Goal: Complete application form

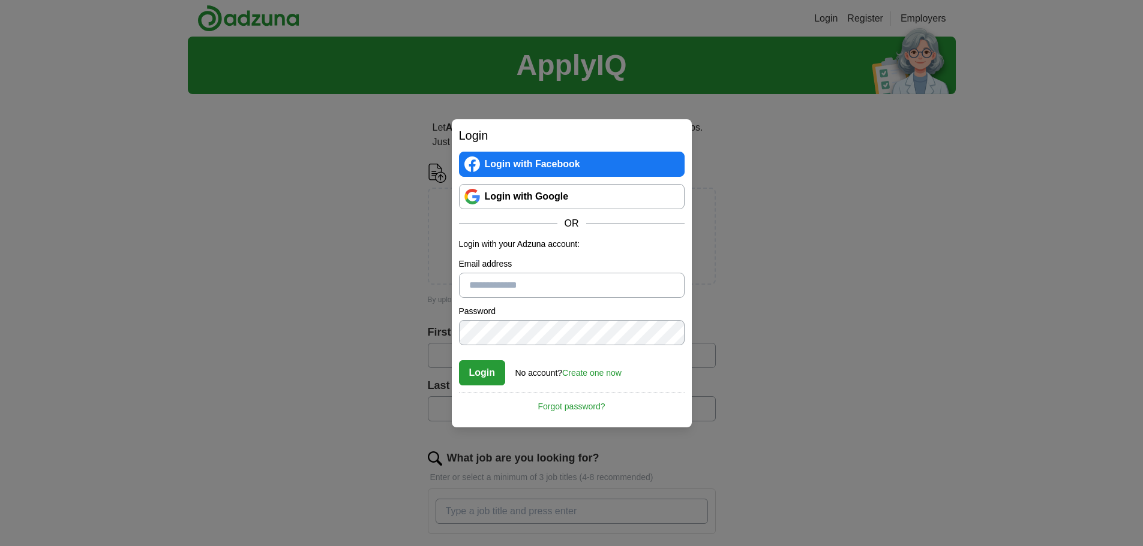
click at [521, 196] on link "Login with Google" at bounding box center [572, 196] width 226 height 25
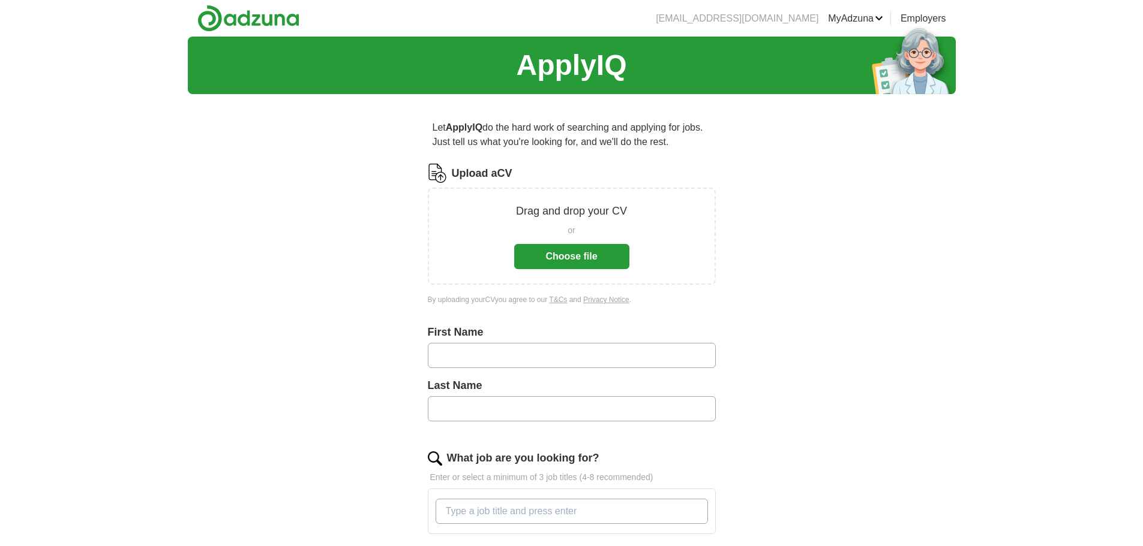
click at [597, 263] on button "Choose file" at bounding box center [571, 256] width 115 height 25
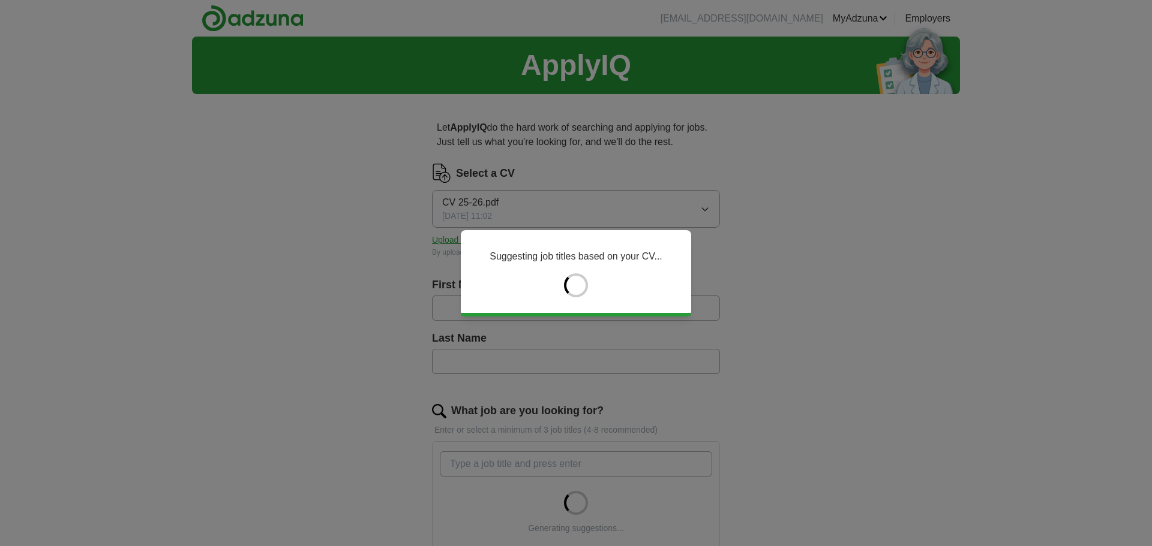
type input "**********"
type input "********"
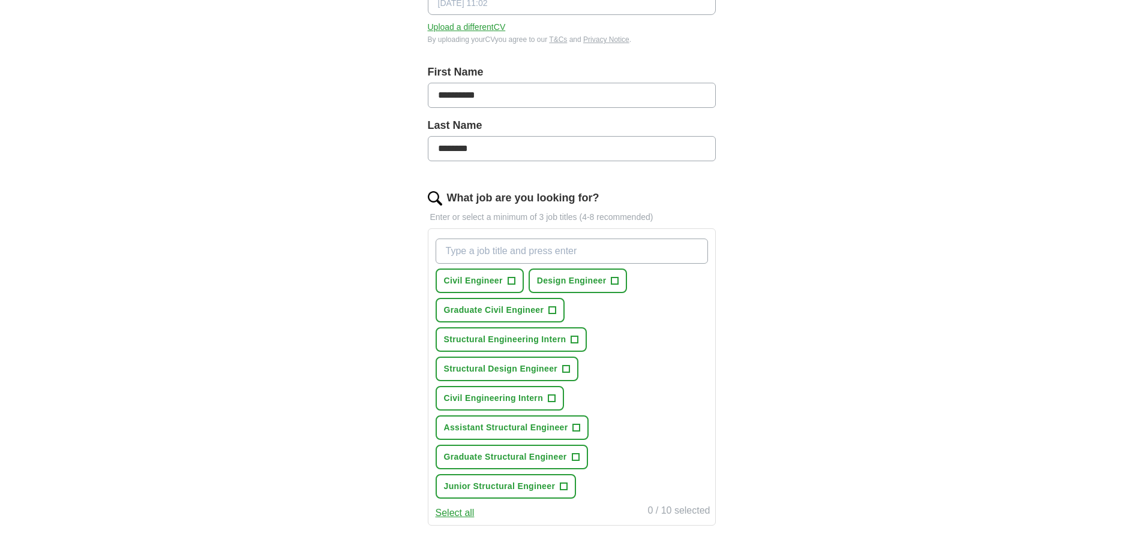
scroll to position [240, 0]
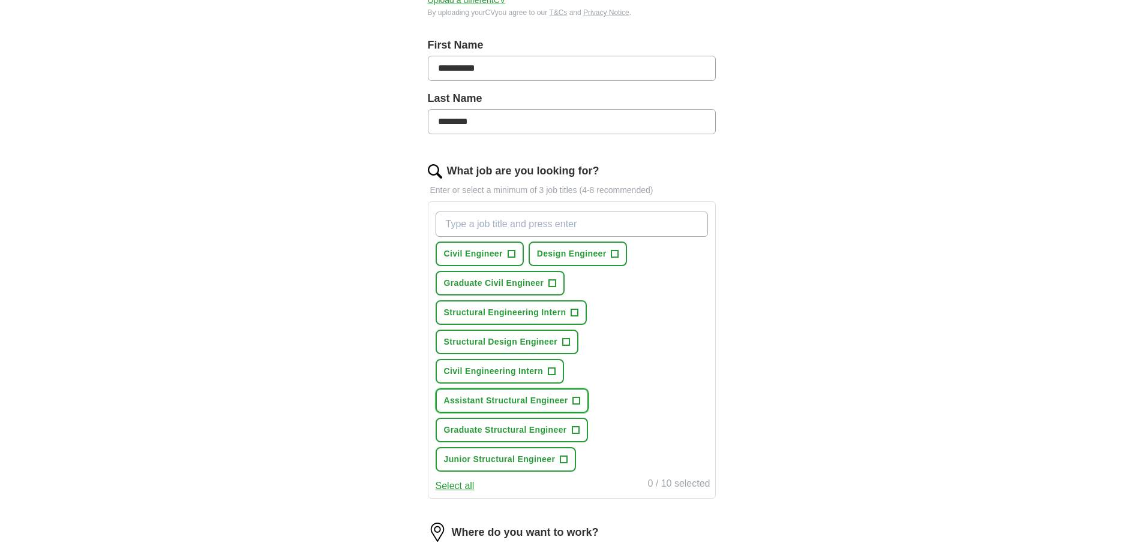
click at [576, 396] on span "+" at bounding box center [576, 401] width 7 height 10
click at [578, 426] on span "+" at bounding box center [575, 431] width 7 height 10
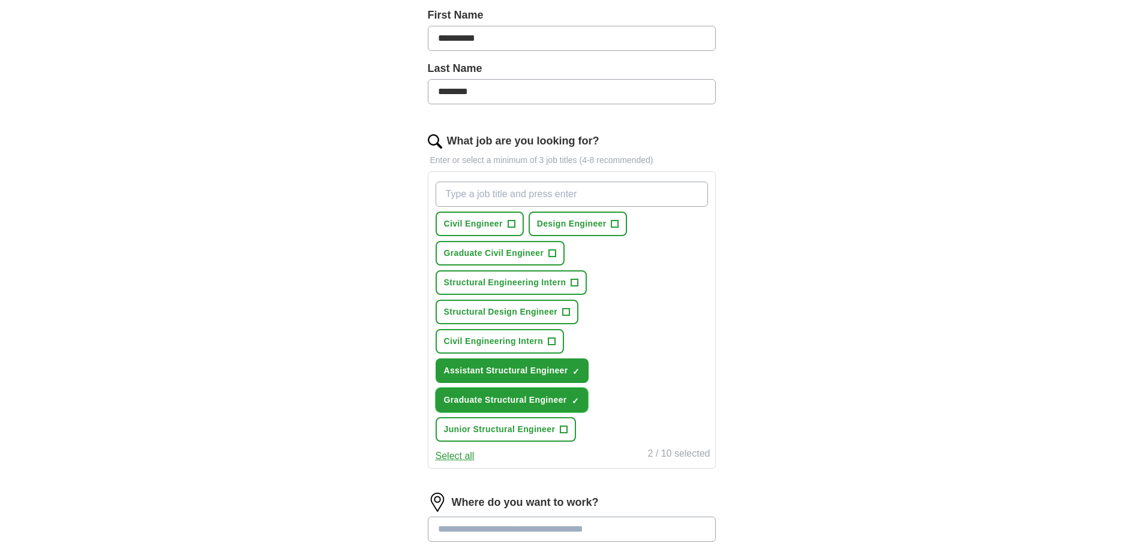
scroll to position [320, 0]
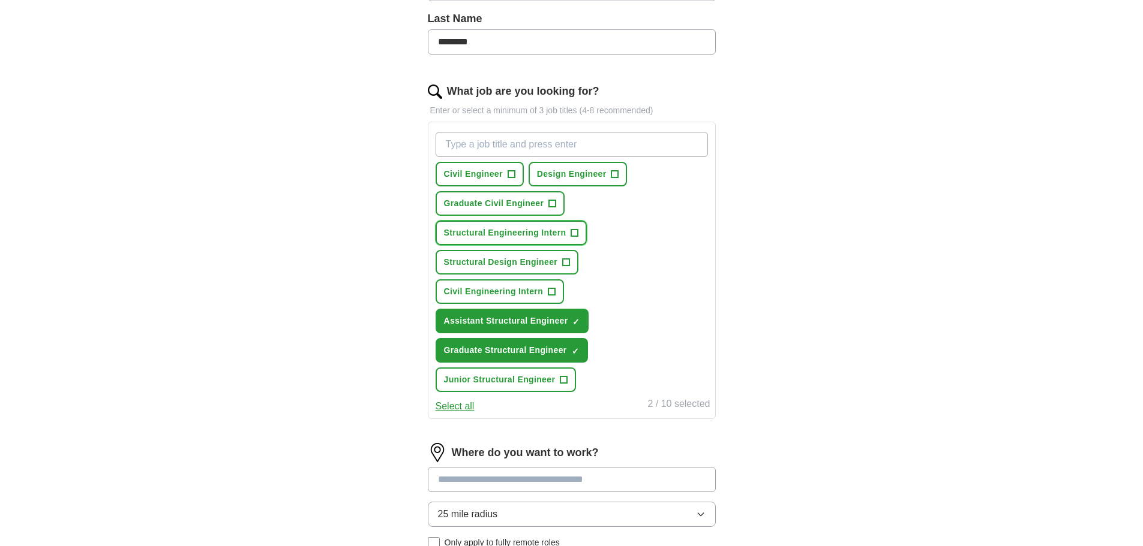
click at [572, 236] on span "+" at bounding box center [574, 234] width 7 height 10
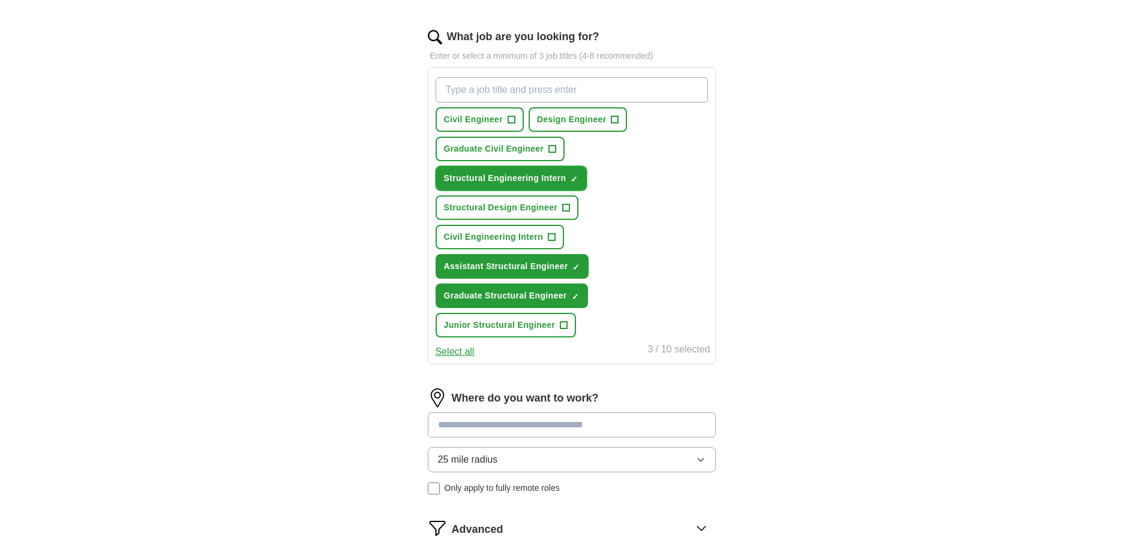
scroll to position [400, 0]
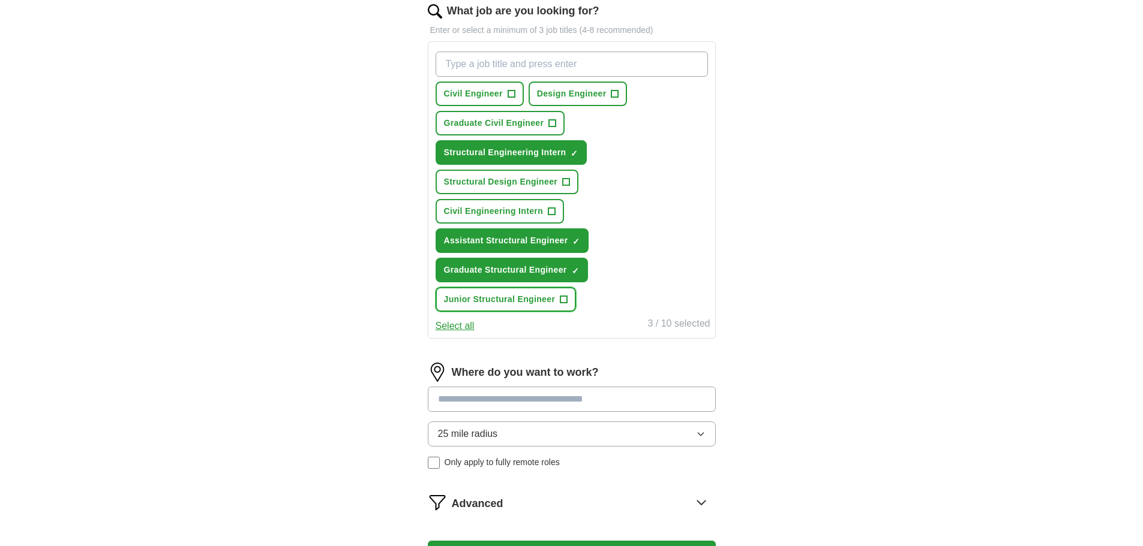
click at [565, 298] on span "+" at bounding box center [563, 300] width 7 height 10
click at [566, 181] on span "+" at bounding box center [566, 183] width 7 height 10
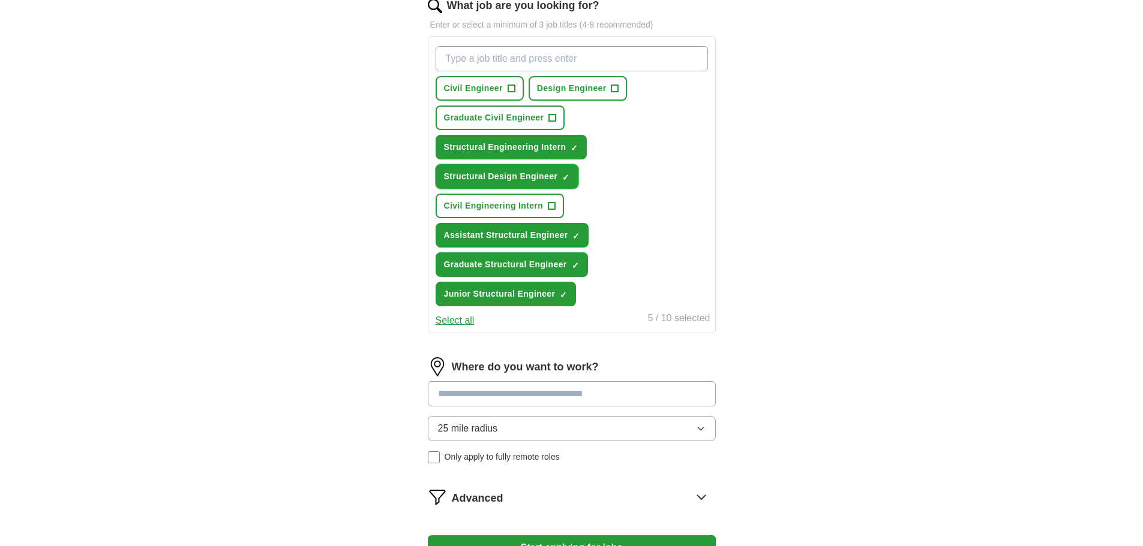
scroll to position [480, 0]
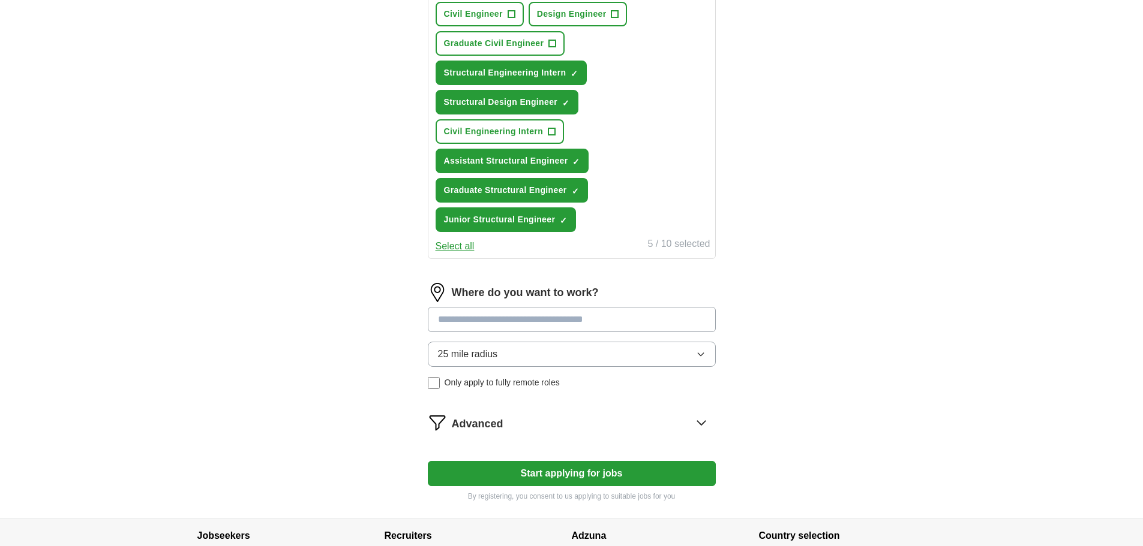
click at [580, 317] on input at bounding box center [572, 319] width 288 height 25
click at [575, 353] on div "Where do you want to work? 25 mile radius Only apply to fully remote roles" at bounding box center [572, 341] width 288 height 116
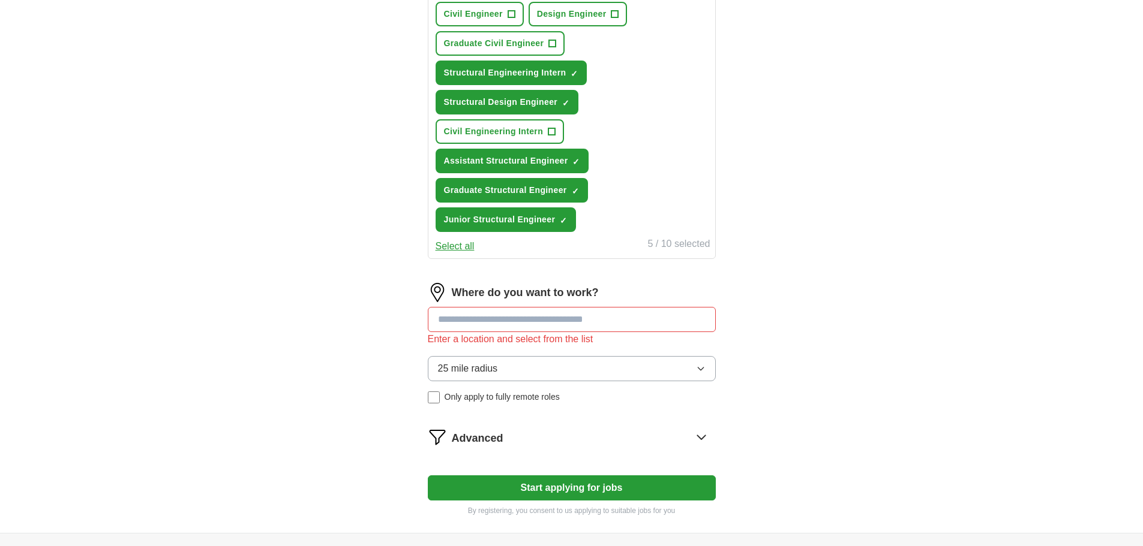
click at [575, 357] on button "25 mile radius" at bounding box center [572, 368] width 288 height 25
click at [547, 324] on input at bounding box center [572, 319] width 288 height 25
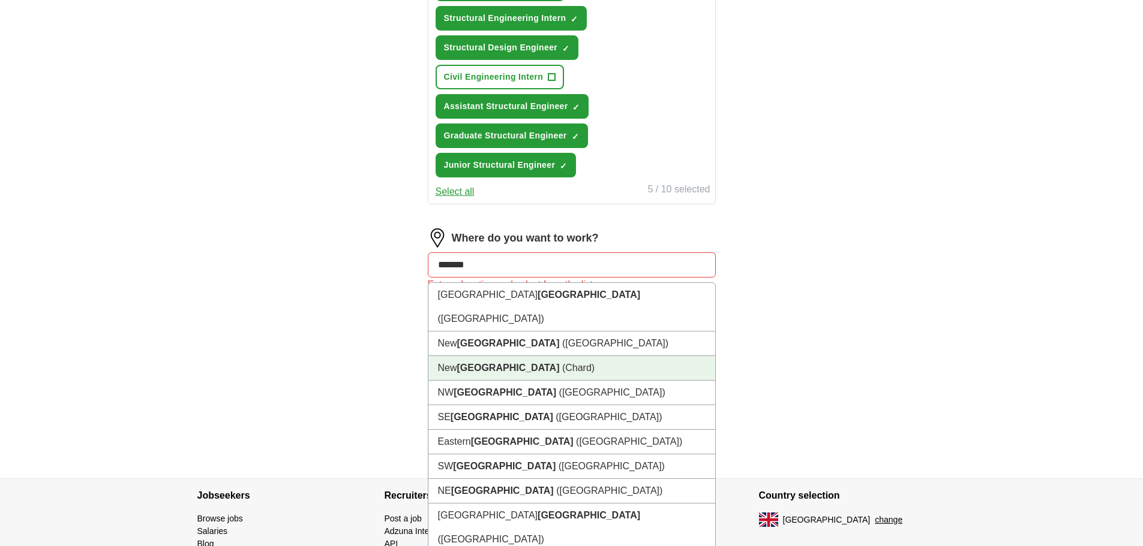
scroll to position [600, 0]
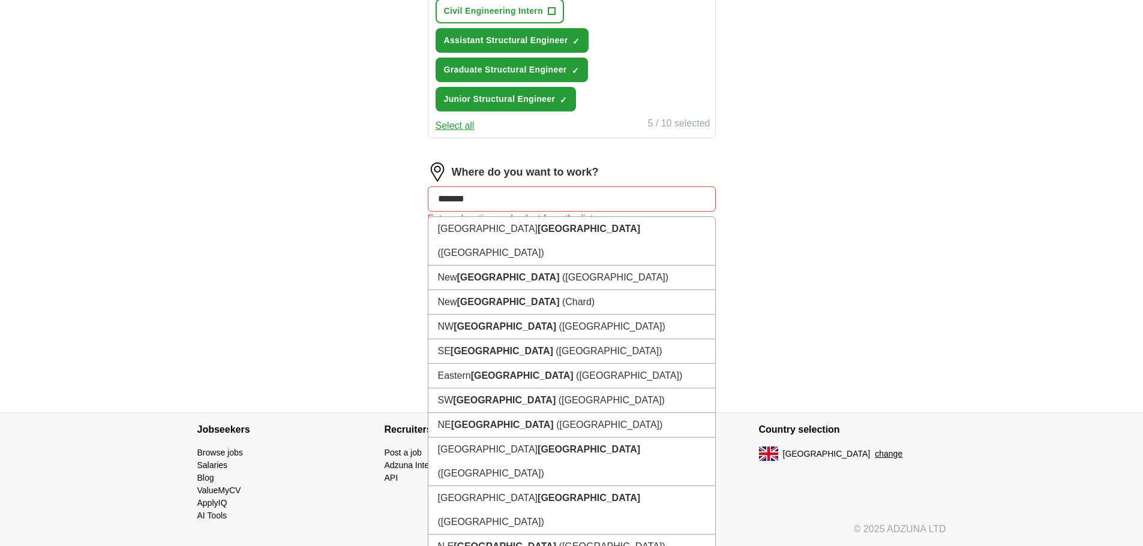
drag, startPoint x: 509, startPoint y: 201, endPoint x: 413, endPoint y: 203, distance: 96.6
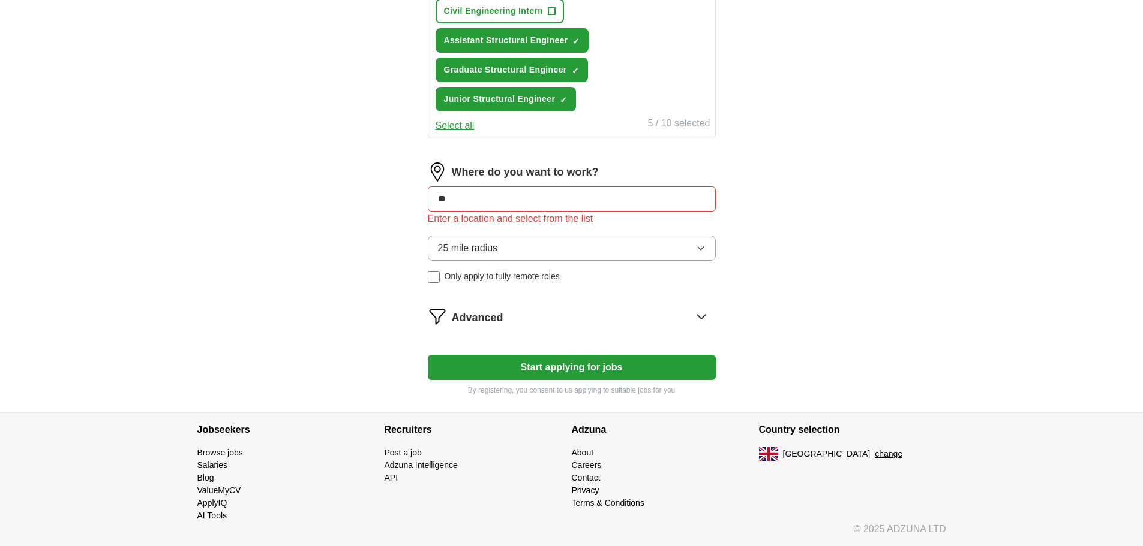
type input "*"
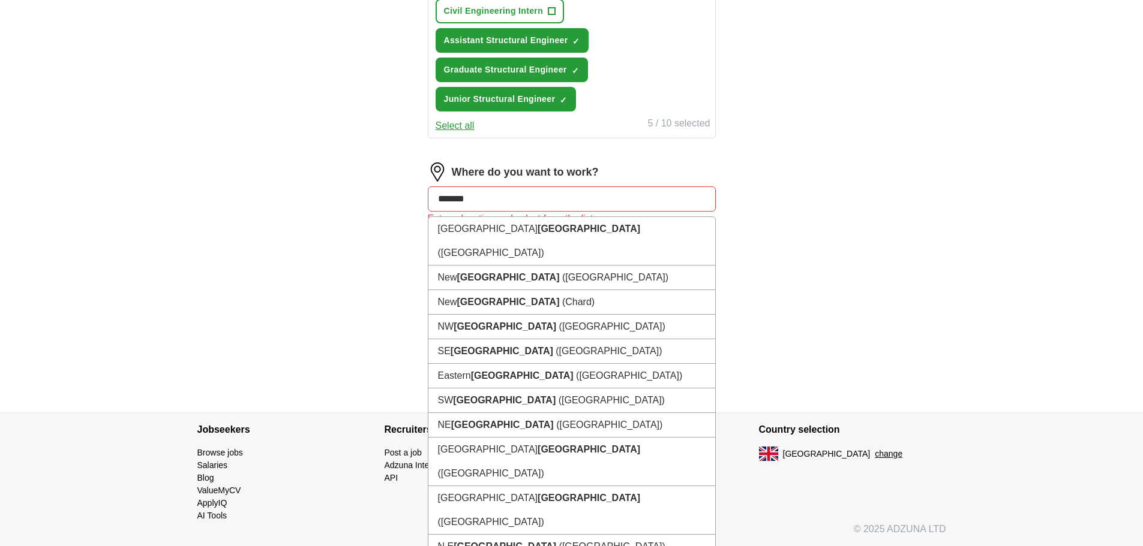
drag, startPoint x: 508, startPoint y: 193, endPoint x: 382, endPoint y: 203, distance: 127.0
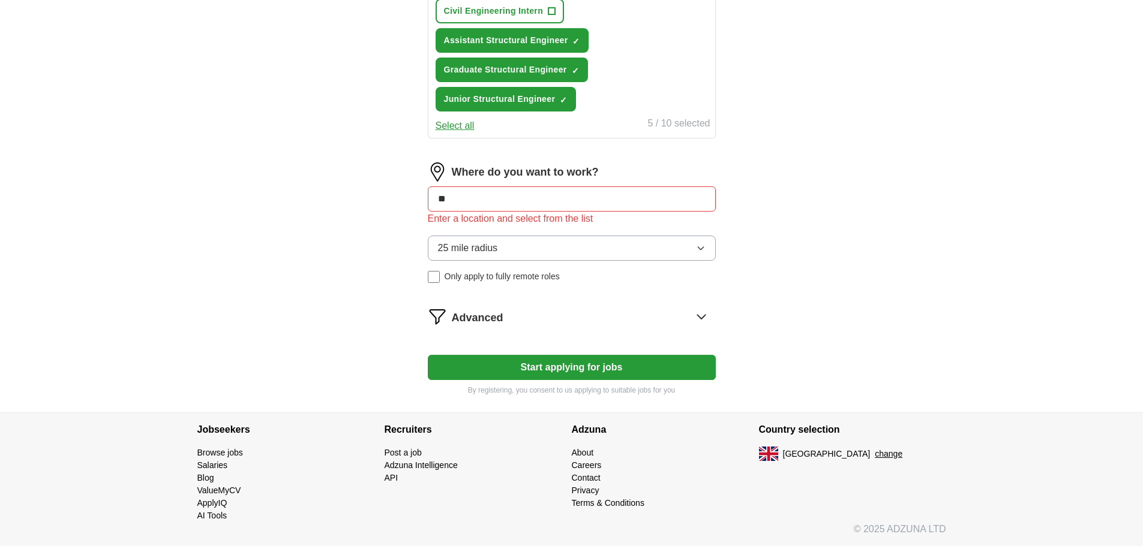
type input "*"
type input "**********"
drag, startPoint x: 509, startPoint y: 198, endPoint x: 384, endPoint y: 206, distance: 125.6
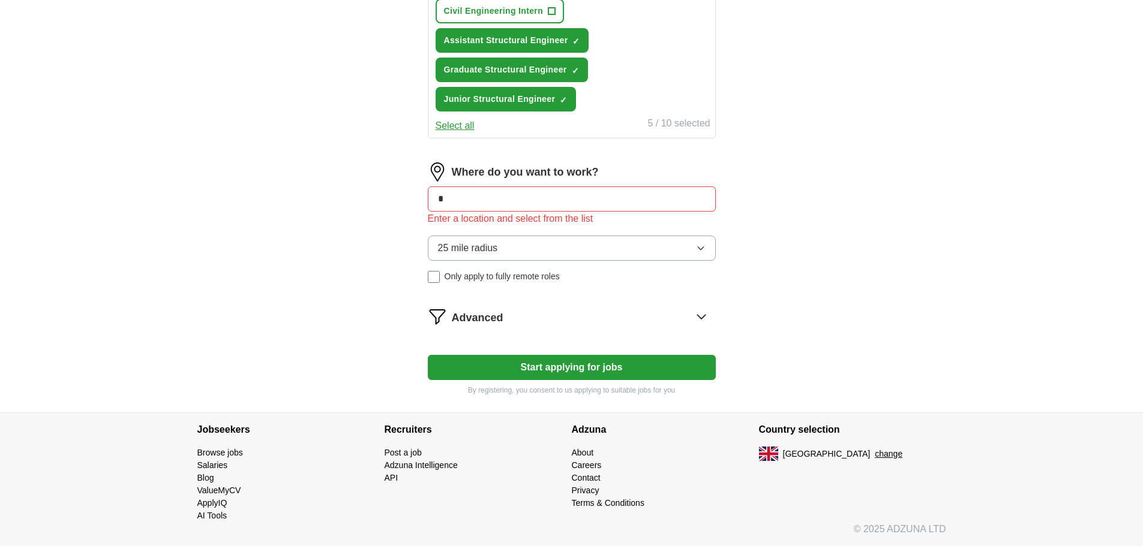
type input "*"
click at [485, 311] on span "Advanced" at bounding box center [478, 318] width 52 height 16
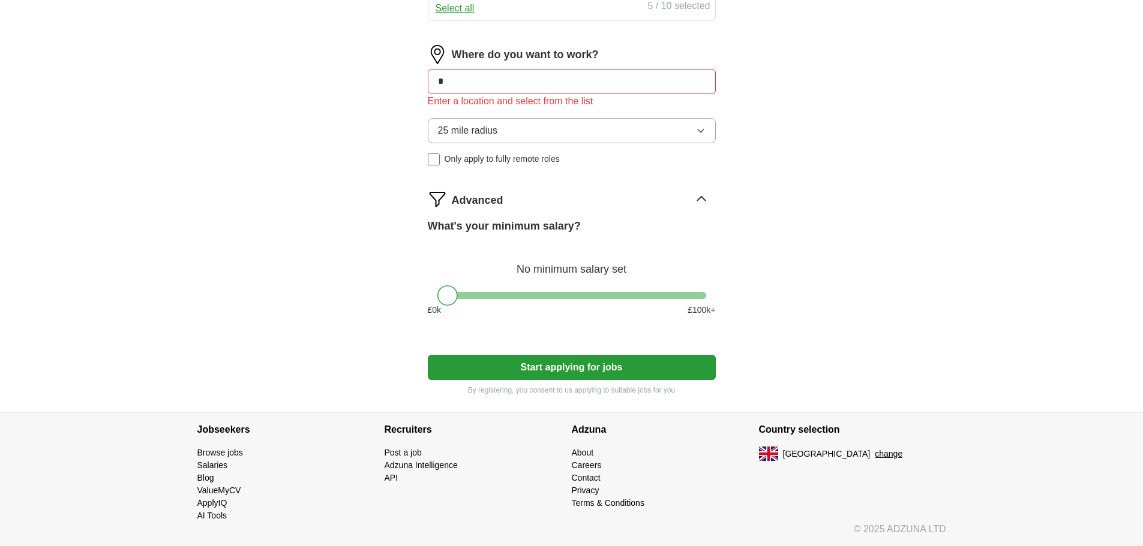
scroll to position [638, 0]
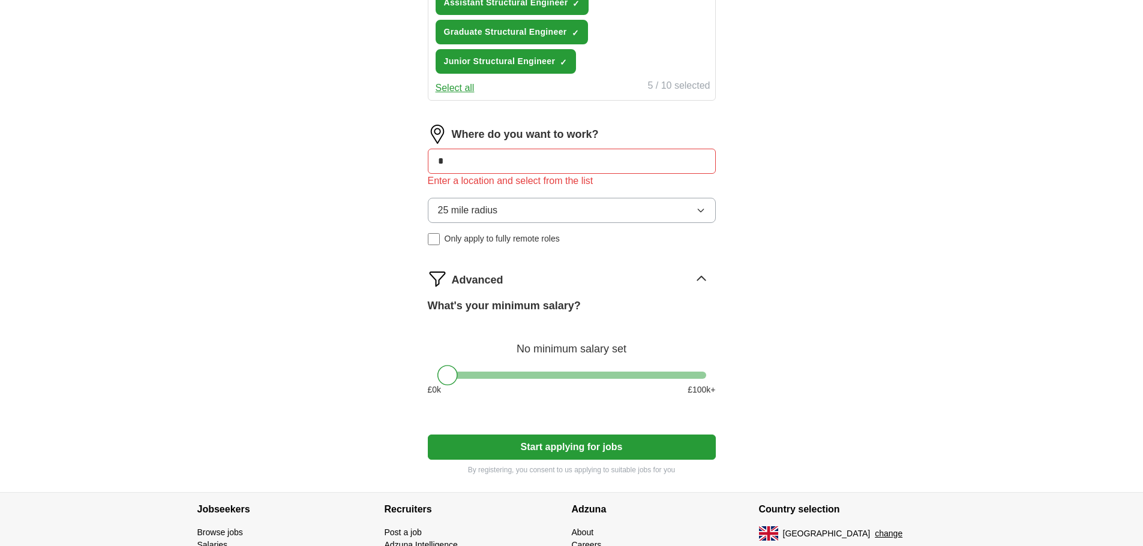
click at [455, 171] on input "*" at bounding box center [572, 161] width 288 height 25
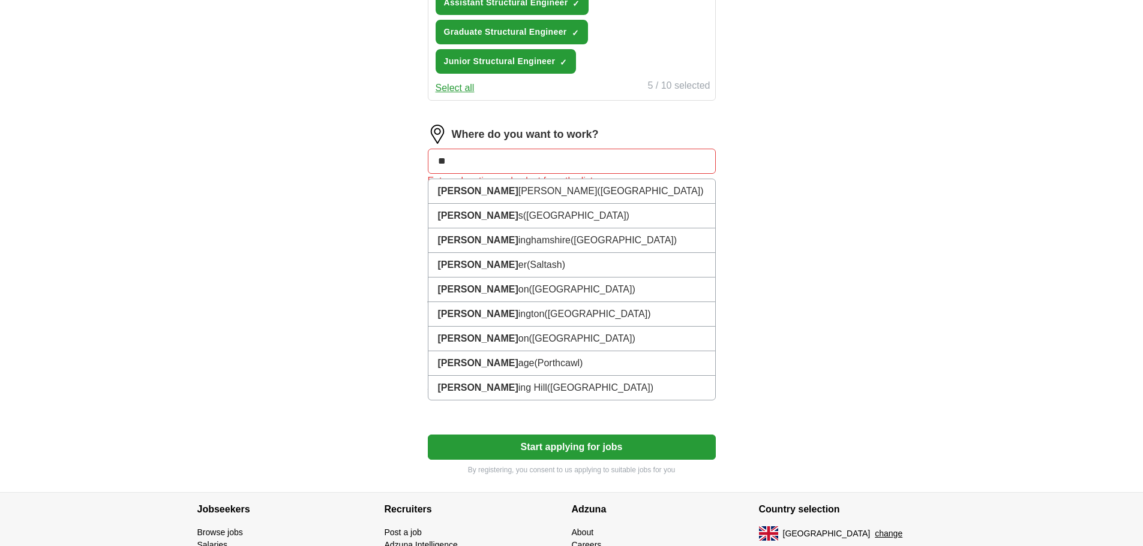
type input "*"
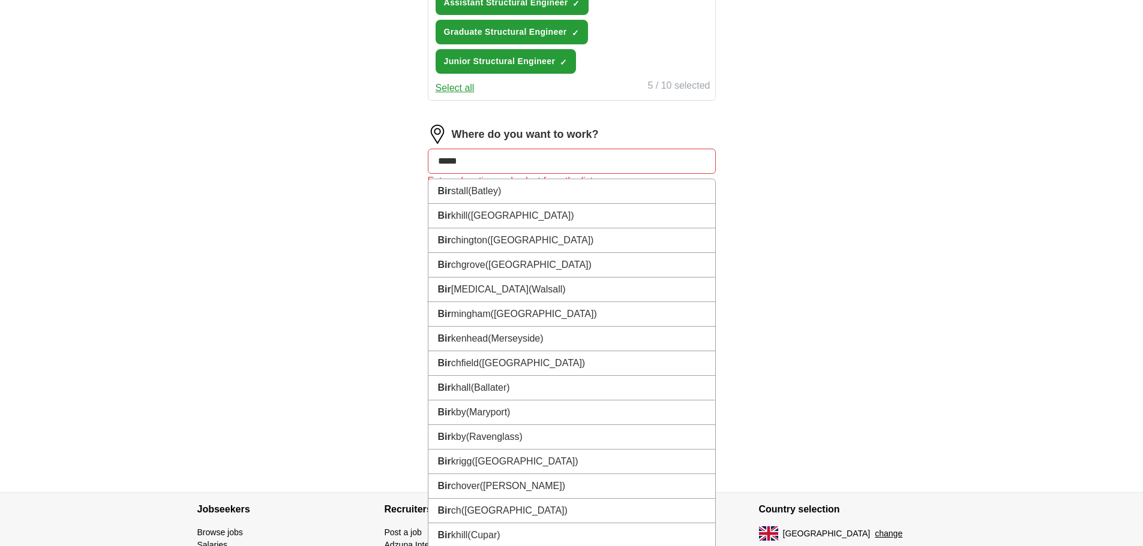
type input "******"
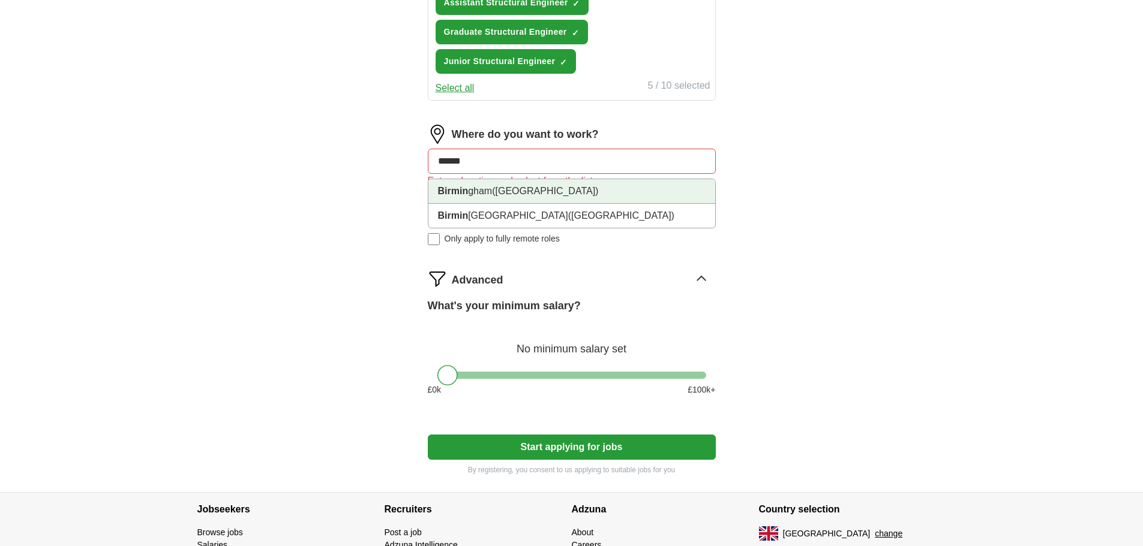
click at [503, 193] on span "([GEOGRAPHIC_DATA])" at bounding box center [545, 191] width 106 height 10
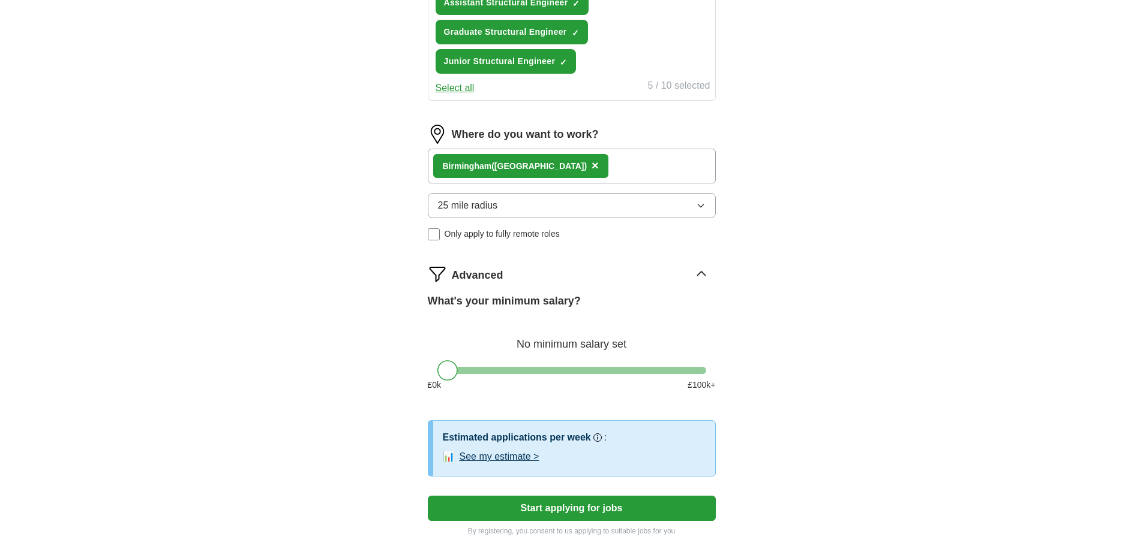
click at [602, 198] on button "25 mile radius" at bounding box center [572, 205] width 288 height 25
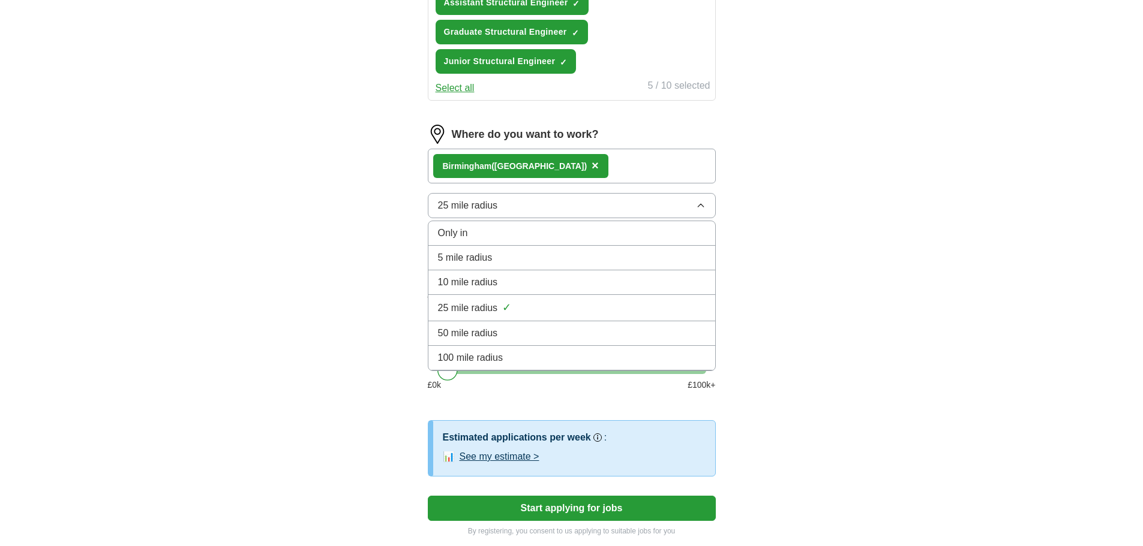
click at [496, 361] on span "100 mile radius" at bounding box center [470, 358] width 65 height 14
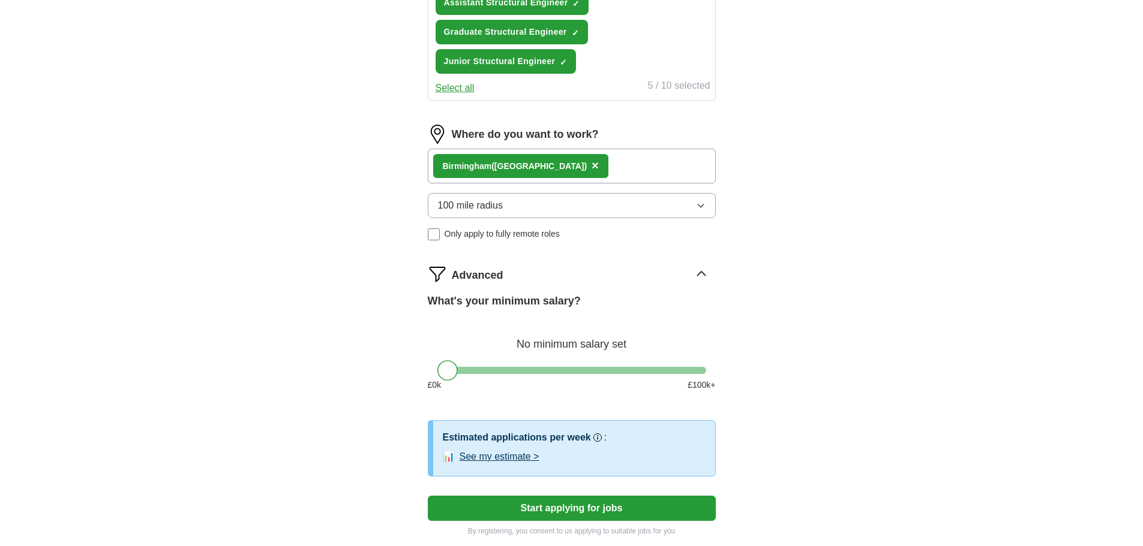
click at [498, 276] on span "Advanced" at bounding box center [478, 276] width 52 height 16
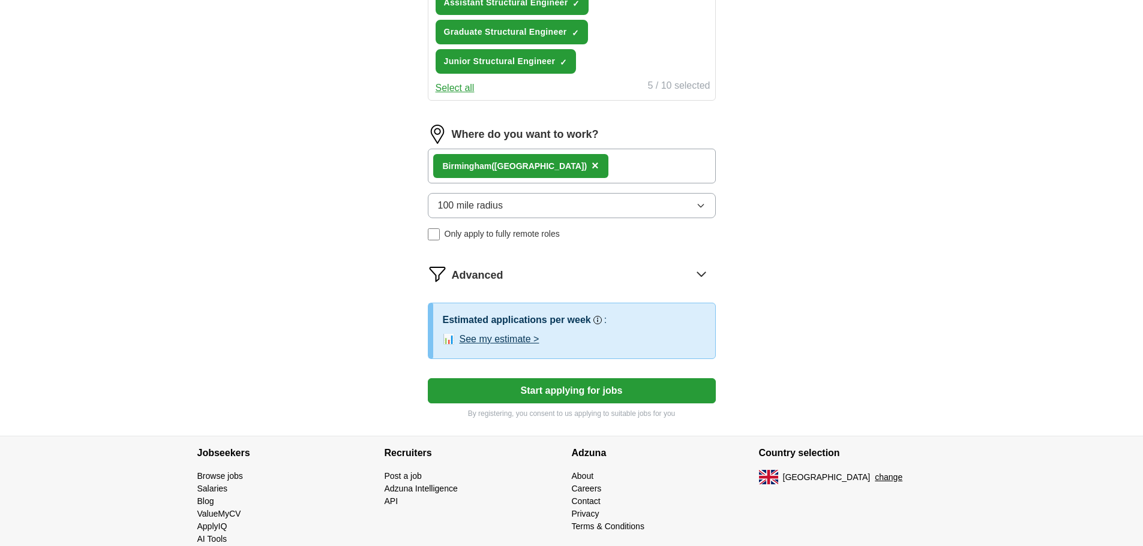
click at [498, 276] on span "Advanced" at bounding box center [478, 276] width 52 height 16
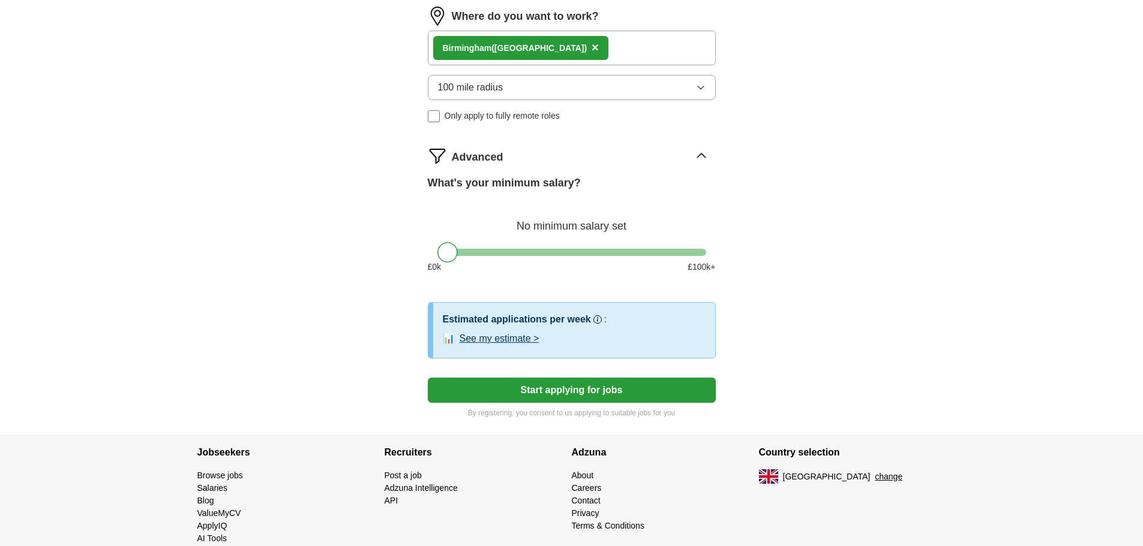
scroll to position [779, 0]
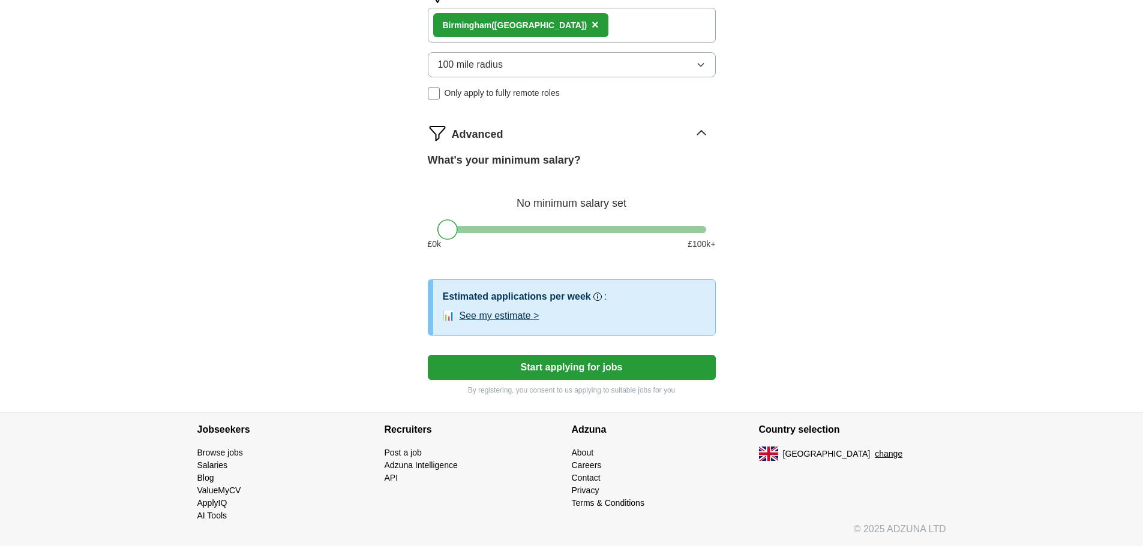
click at [513, 316] on button "See my estimate >" at bounding box center [499, 316] width 80 height 14
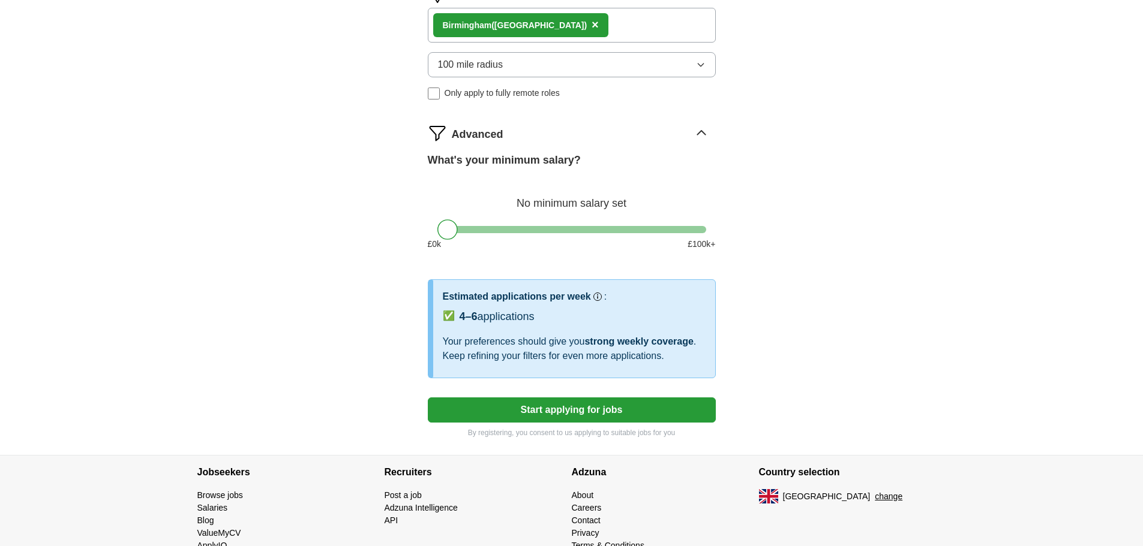
click at [471, 140] on span "Advanced" at bounding box center [478, 135] width 52 height 16
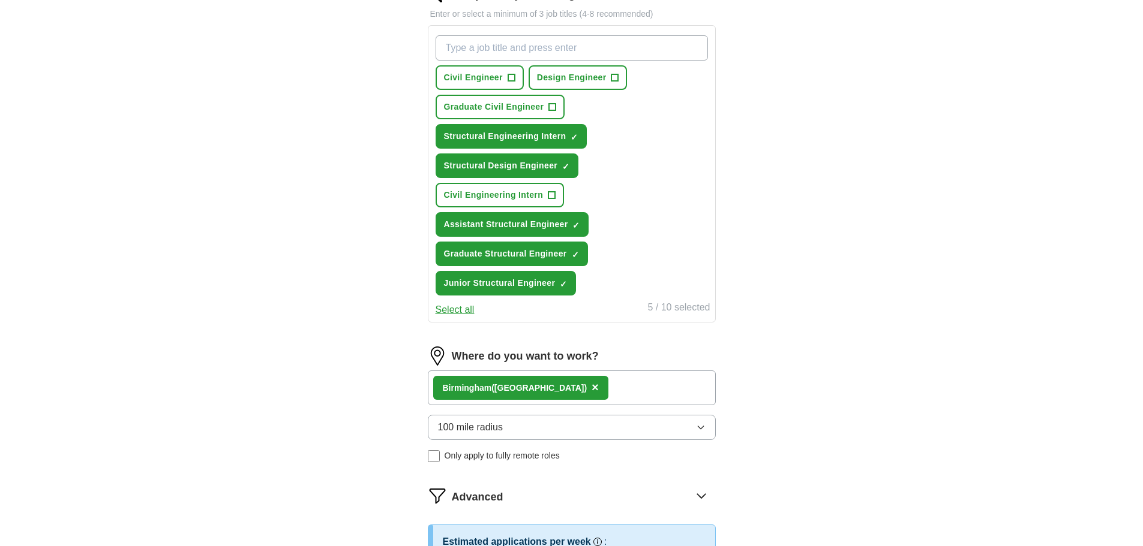
scroll to position [304, 0]
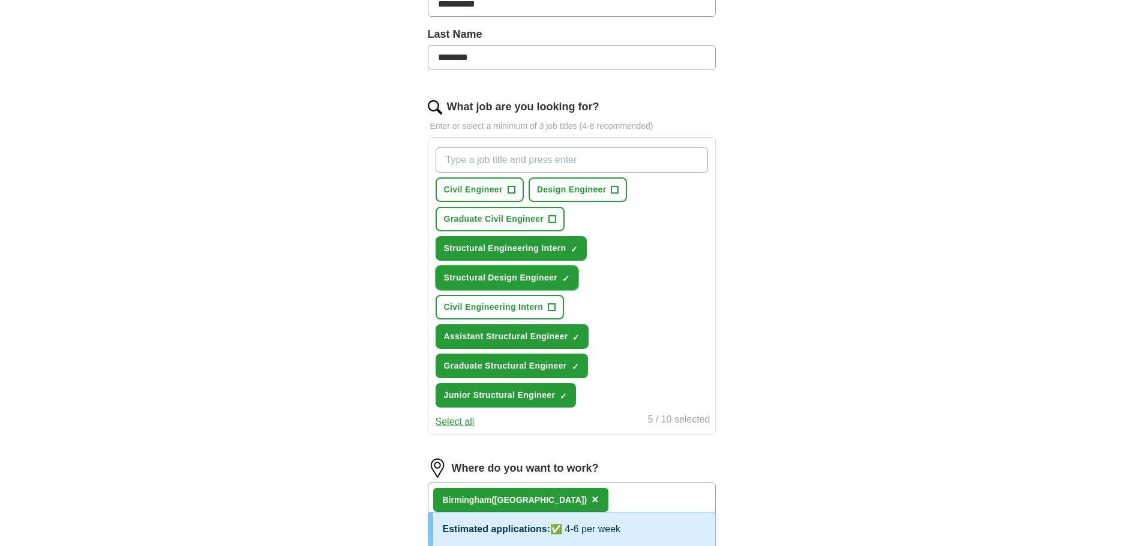
click at [0, 0] on span "×" at bounding box center [0, 0] width 0 height 0
click at [580, 245] on button "Structural Engineering Intern ✓ ×" at bounding box center [511, 248] width 152 height 25
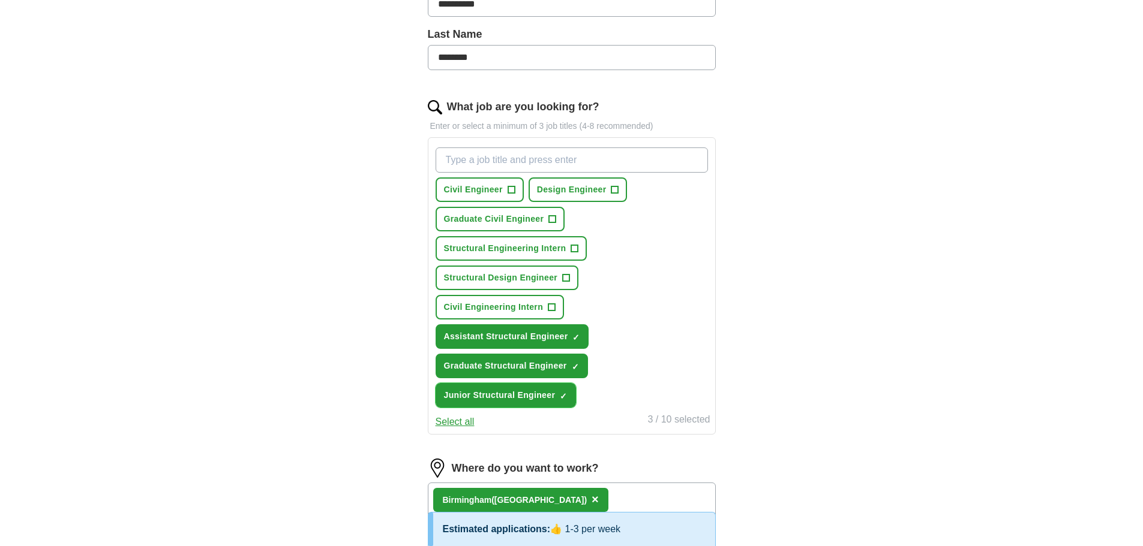
click at [0, 0] on span "×" at bounding box center [0, 0] width 0 height 0
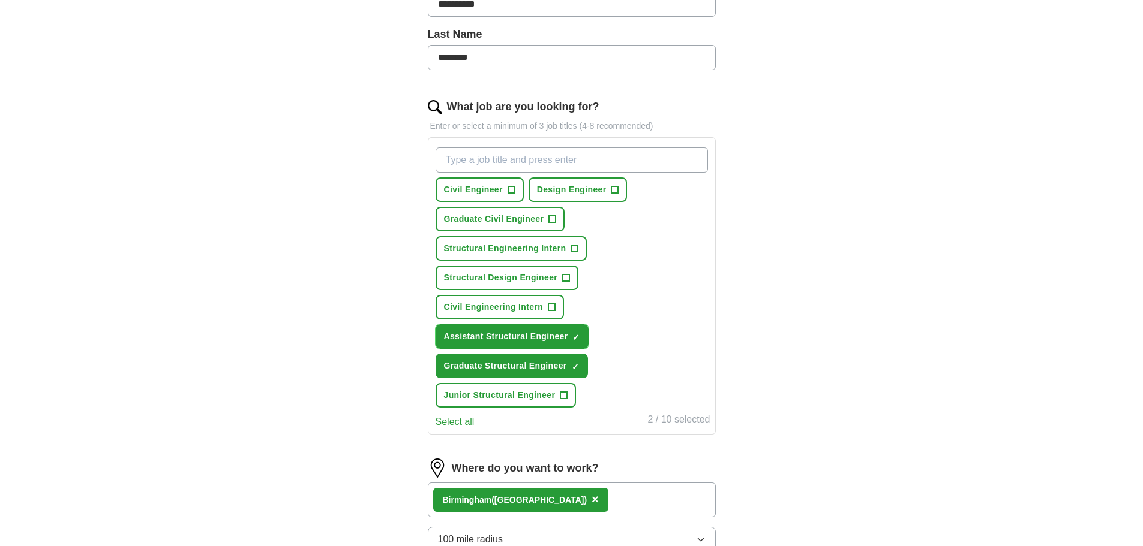
click at [0, 0] on span "×" at bounding box center [0, 0] width 0 height 0
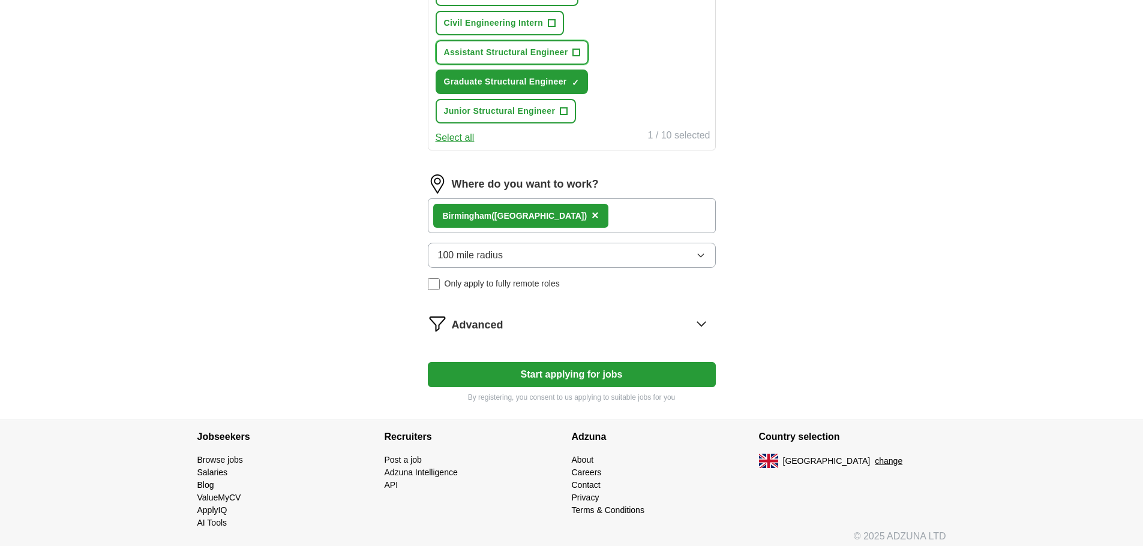
scroll to position [596, 0]
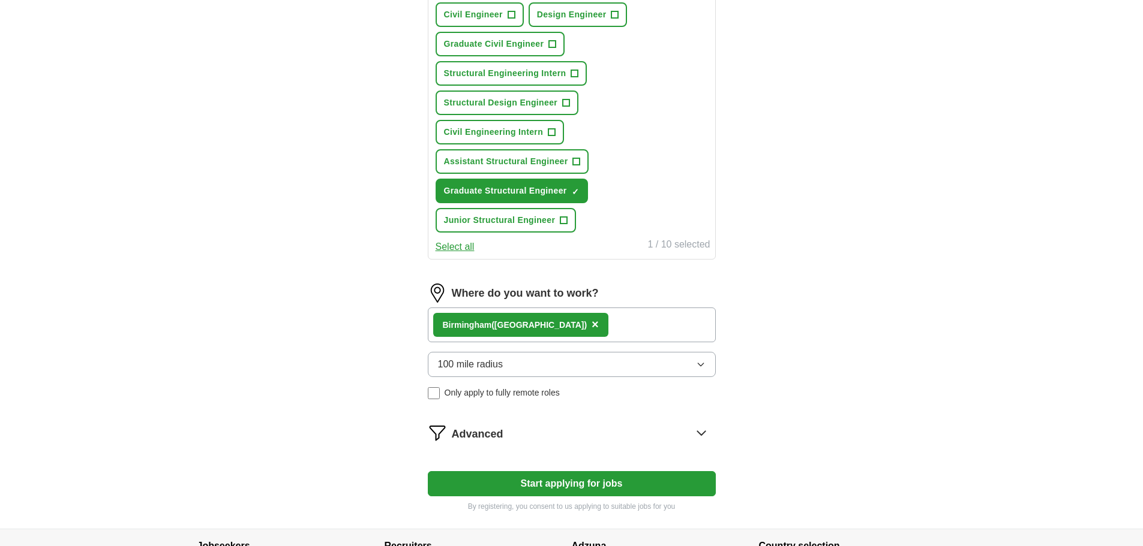
scroll to position [516, 0]
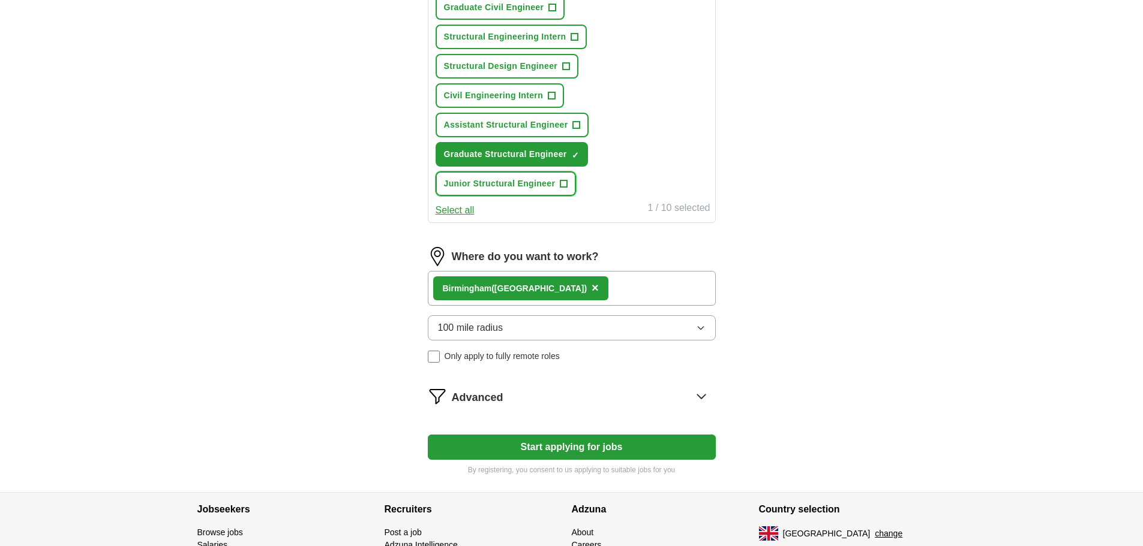
click at [564, 188] on span "+" at bounding box center [563, 184] width 7 height 10
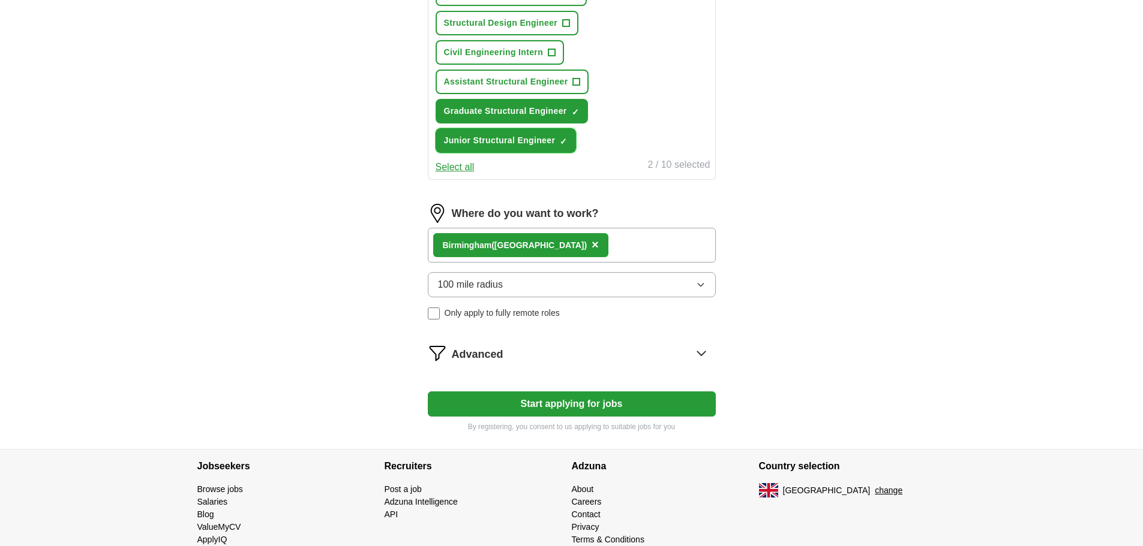
scroll to position [596, 0]
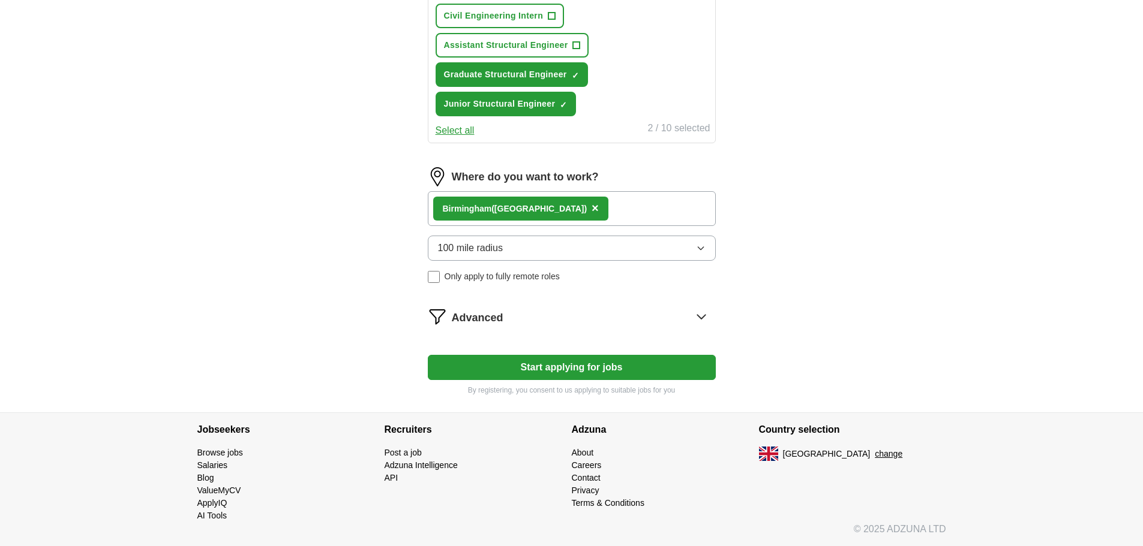
click at [690, 311] on div "Advanced" at bounding box center [584, 316] width 264 height 19
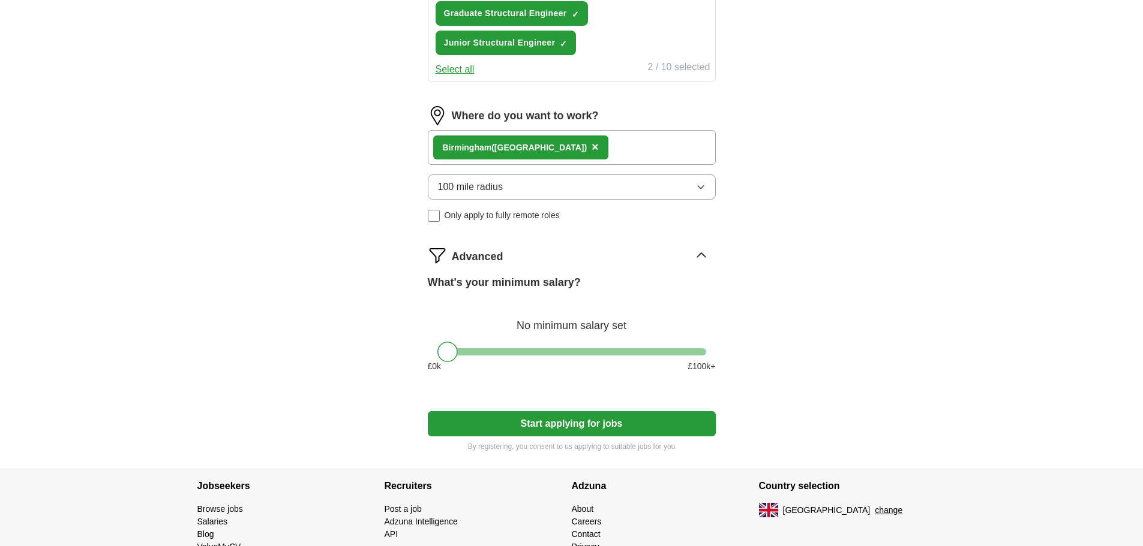
scroll to position [633, 0]
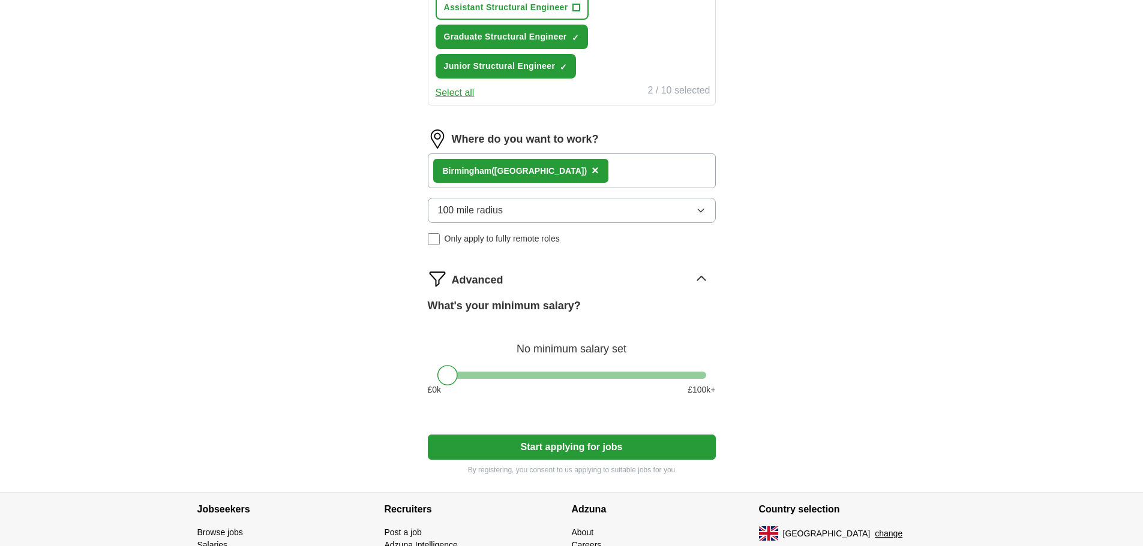
click at [543, 207] on button "100 mile radius" at bounding box center [572, 210] width 288 height 25
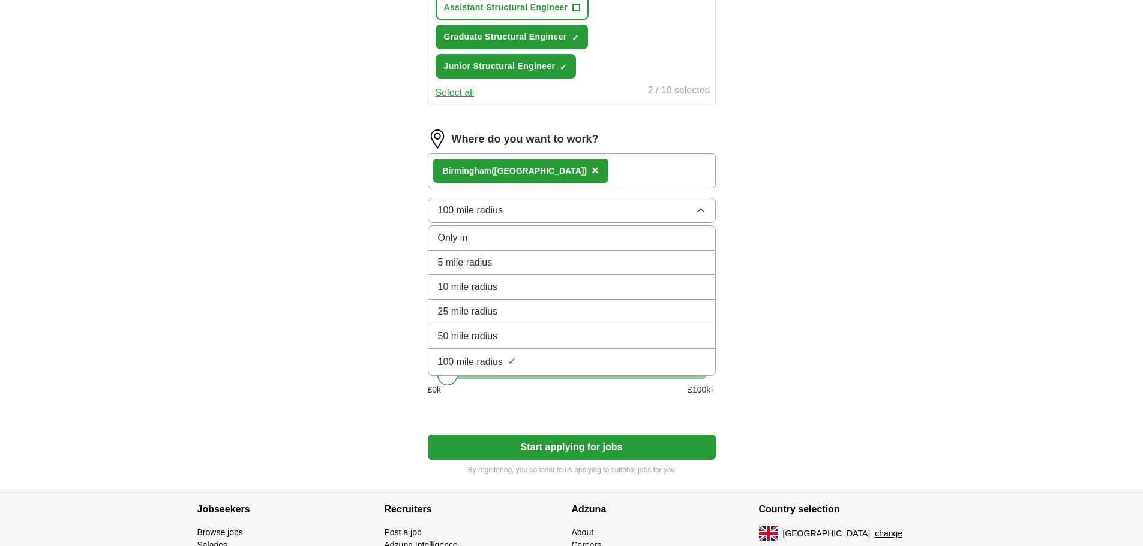
click at [543, 207] on button "100 mile radius" at bounding box center [572, 210] width 288 height 25
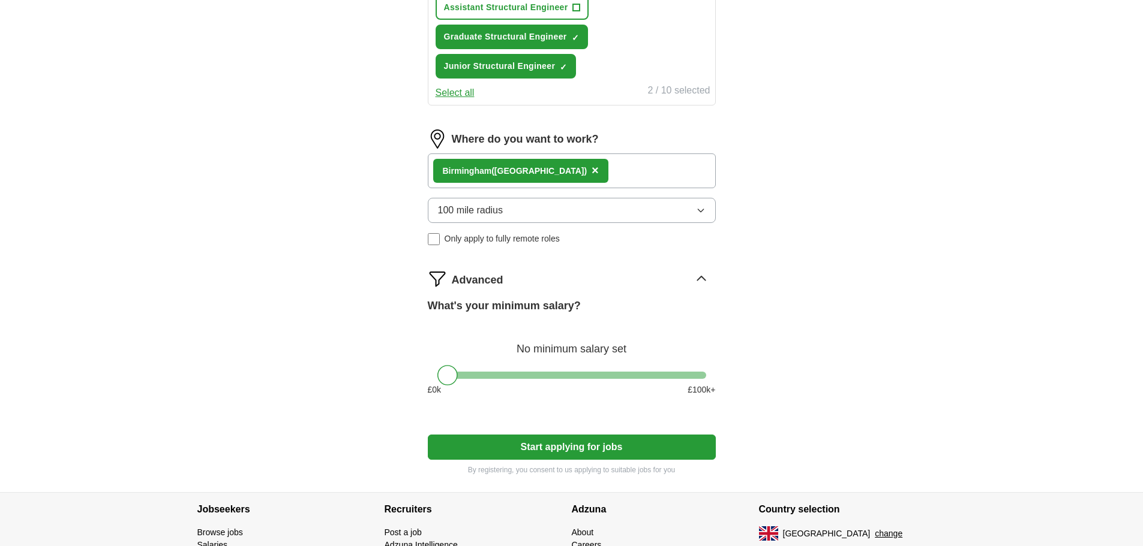
click at [611, 160] on div "Birmin gham ([GEOGRAPHIC_DATA]) ×" at bounding box center [572, 171] width 288 height 35
click at [613, 172] on div "Birmin gham ([GEOGRAPHIC_DATA]) ×" at bounding box center [572, 171] width 288 height 35
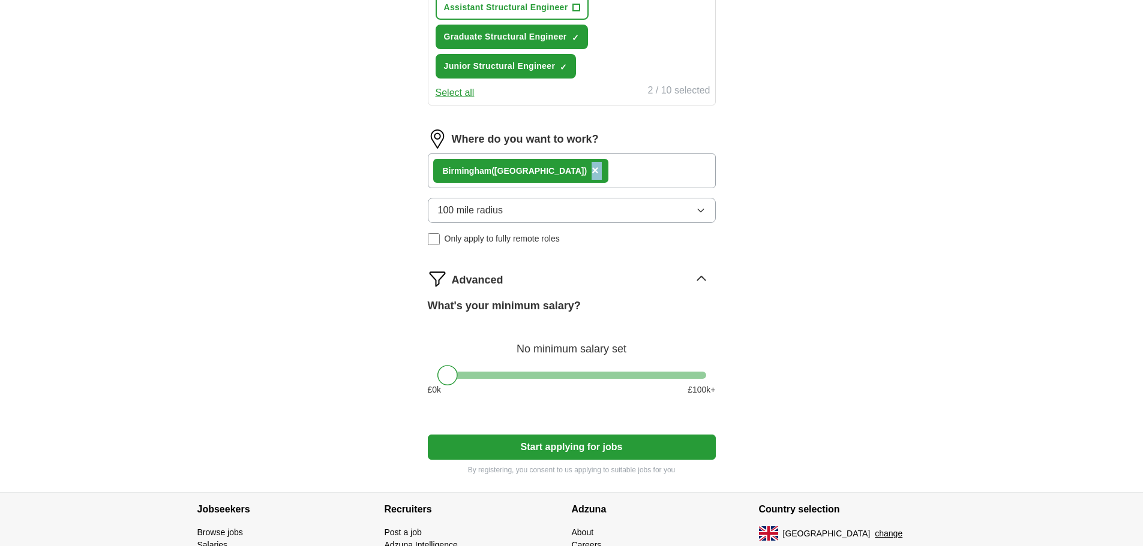
click at [636, 170] on div "Birmin gham ([GEOGRAPHIC_DATA]) ×" at bounding box center [572, 171] width 288 height 35
click at [437, 178] on div "Birmin gham ([GEOGRAPHIC_DATA]) ×" at bounding box center [520, 171] width 175 height 24
click at [452, 173] on strong "Birmin" at bounding box center [456, 171] width 26 height 10
click at [462, 169] on strong "Birmin" at bounding box center [456, 171] width 26 height 10
click at [629, 164] on div "Birmin gham ([GEOGRAPHIC_DATA]) ×" at bounding box center [572, 171] width 288 height 35
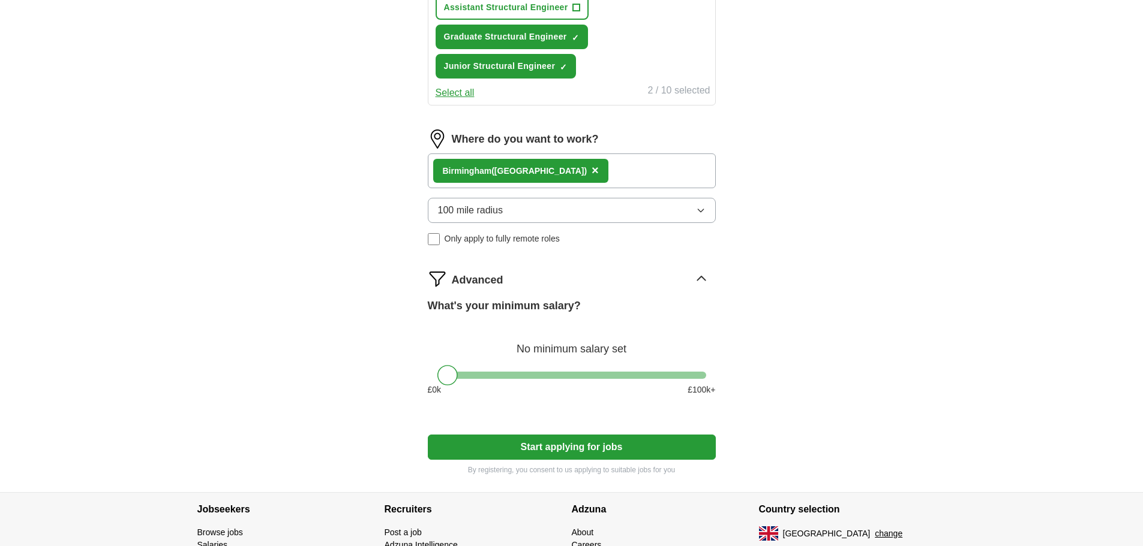
click at [628, 164] on div "Birmin gham ([GEOGRAPHIC_DATA]) ×" at bounding box center [572, 171] width 288 height 35
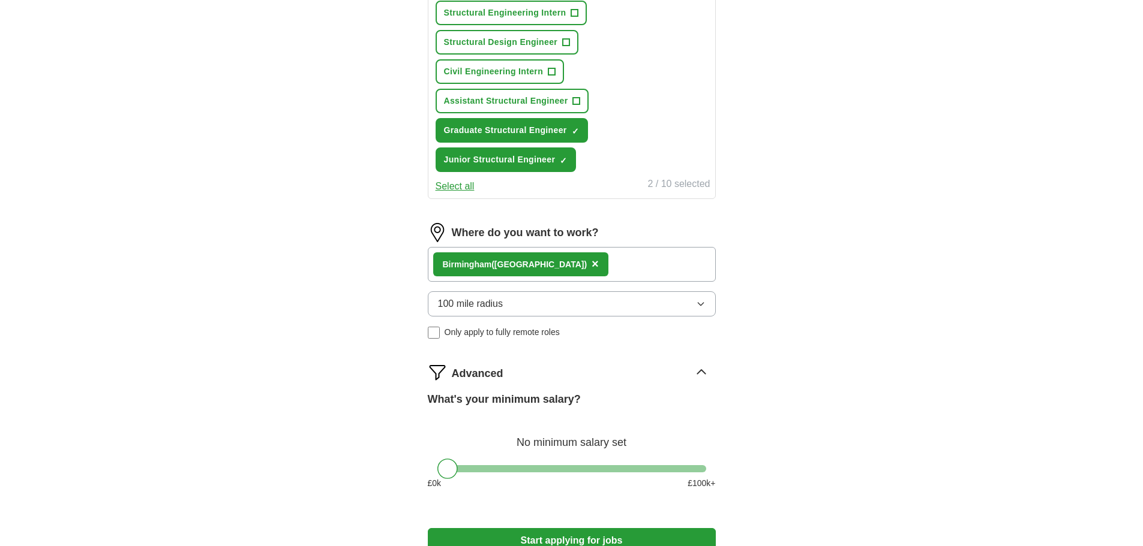
scroll to position [473, 0]
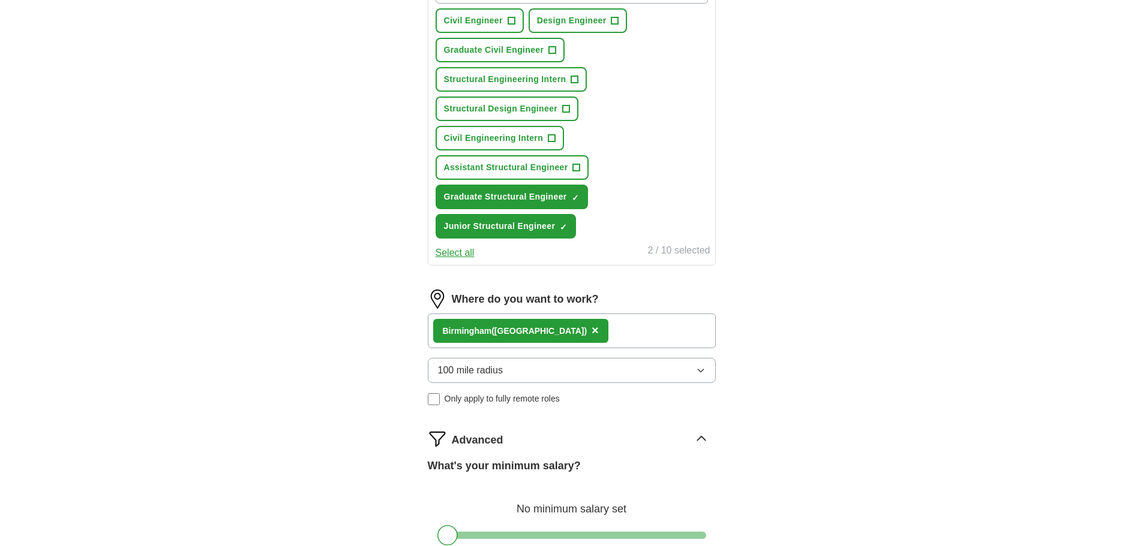
click at [538, 122] on div "Civil Engineer + Design Engineer + Graduate Civil Engineer + Structural Enginee…" at bounding box center [571, 109] width 277 height 270
click at [549, 138] on span "+" at bounding box center [551, 139] width 7 height 10
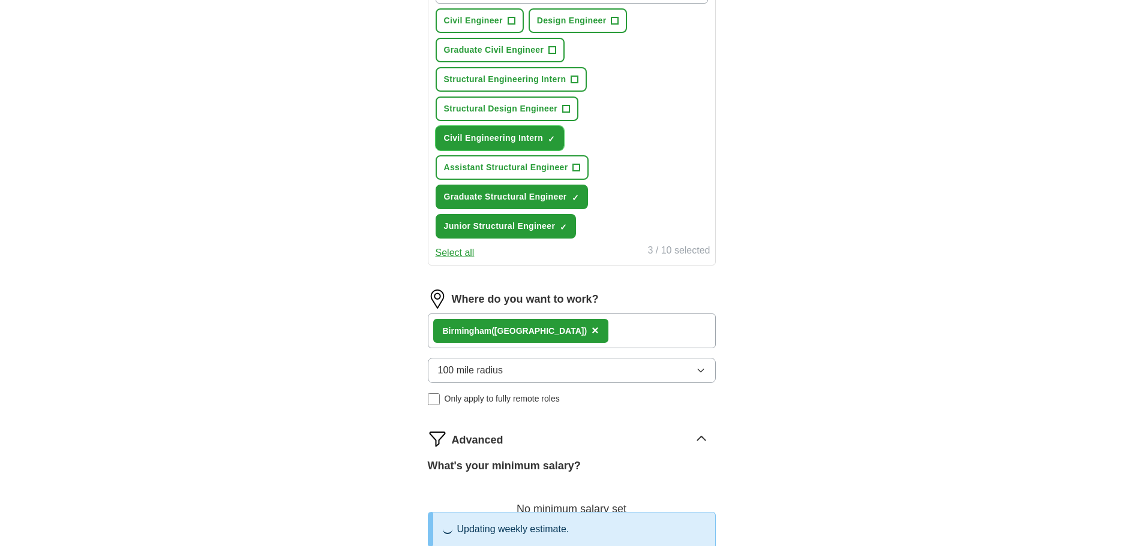
click at [0, 0] on span "×" at bounding box center [0, 0] width 0 height 0
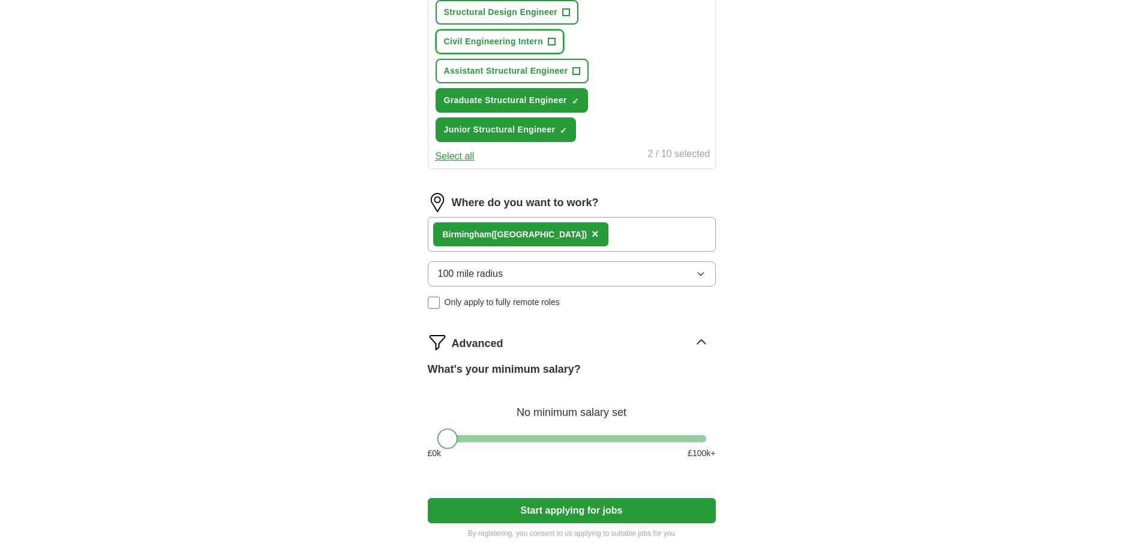
scroll to position [553, 0]
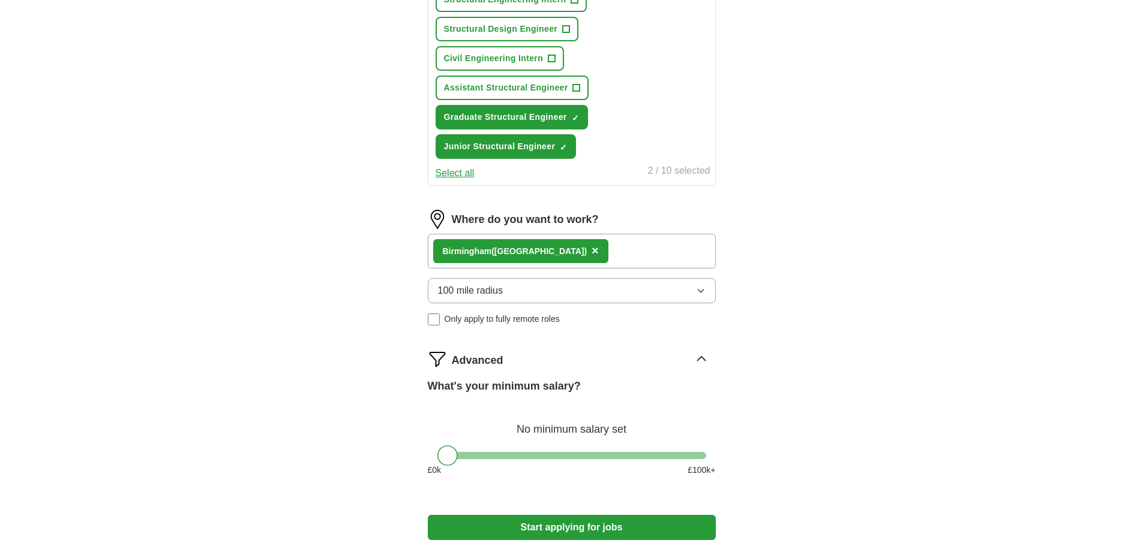
click at [630, 249] on div "Birmin gham ([GEOGRAPHIC_DATA]) ×" at bounding box center [572, 251] width 288 height 35
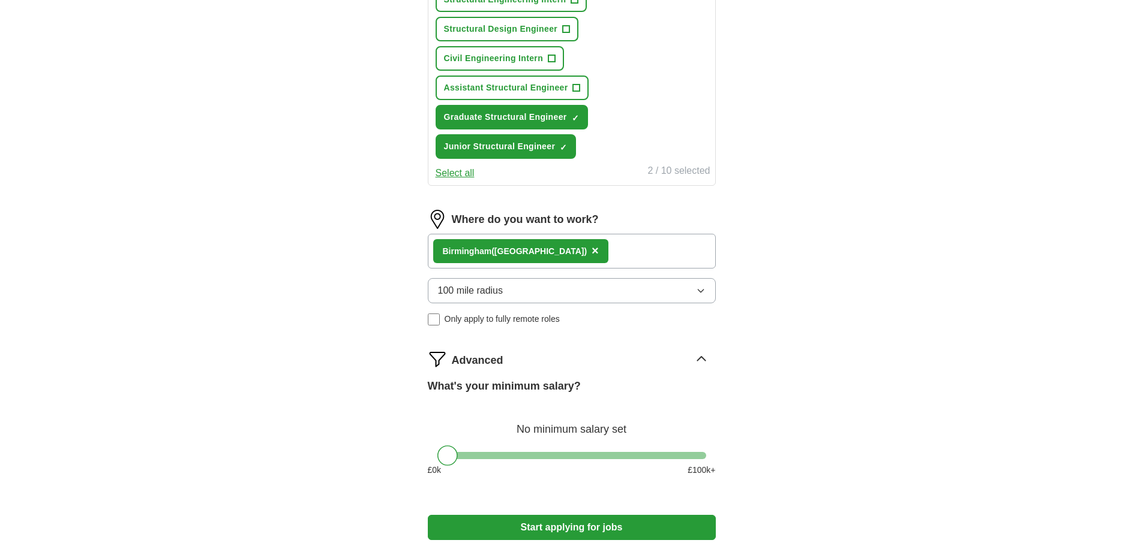
click at [739, 211] on div "**********" at bounding box center [572, 62] width 384 height 1022
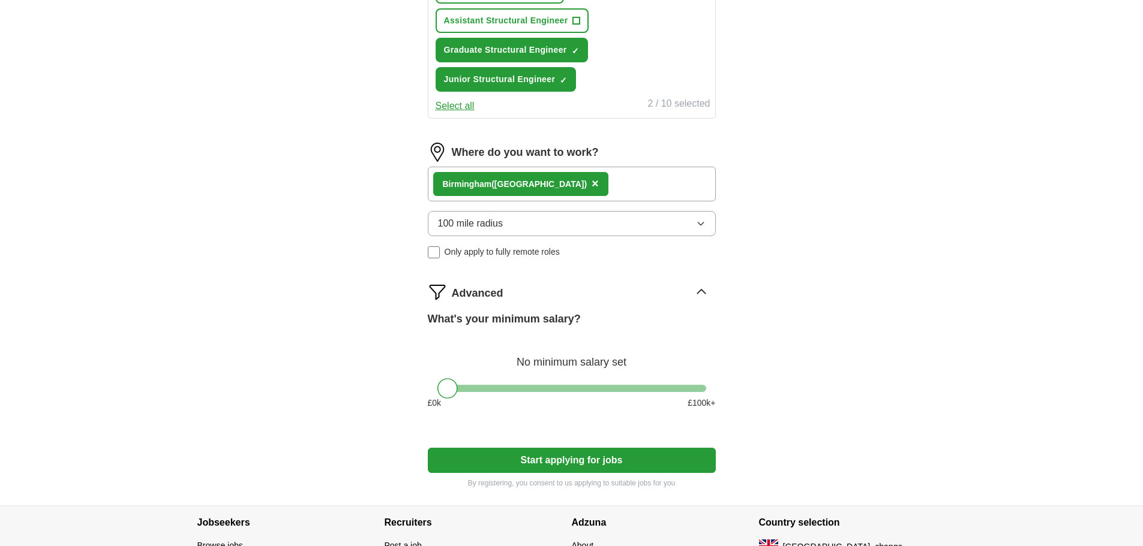
scroll to position [713, 0]
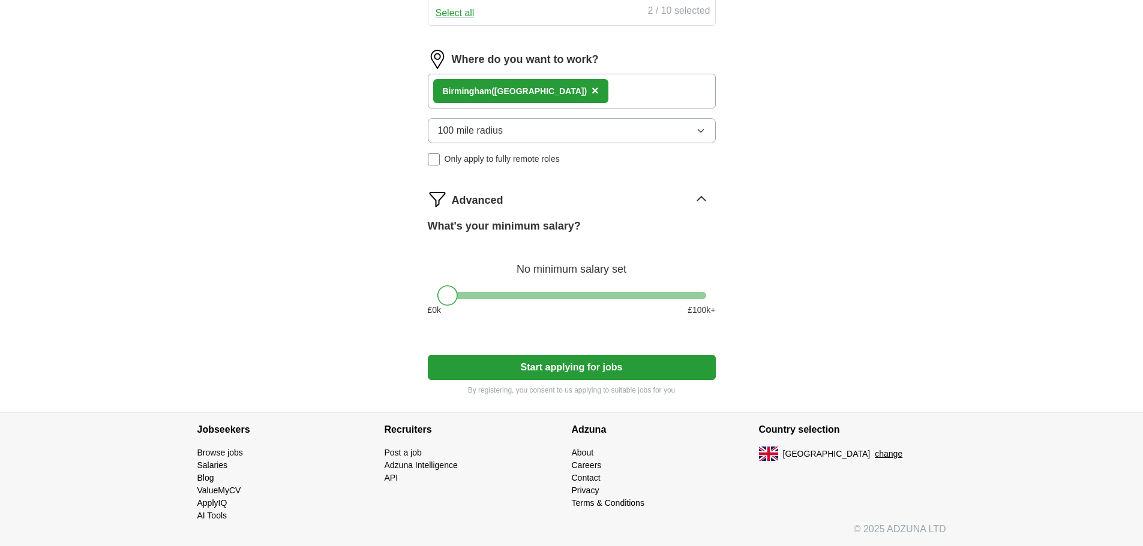
click at [627, 368] on button "Start applying for jobs" at bounding box center [572, 367] width 288 height 25
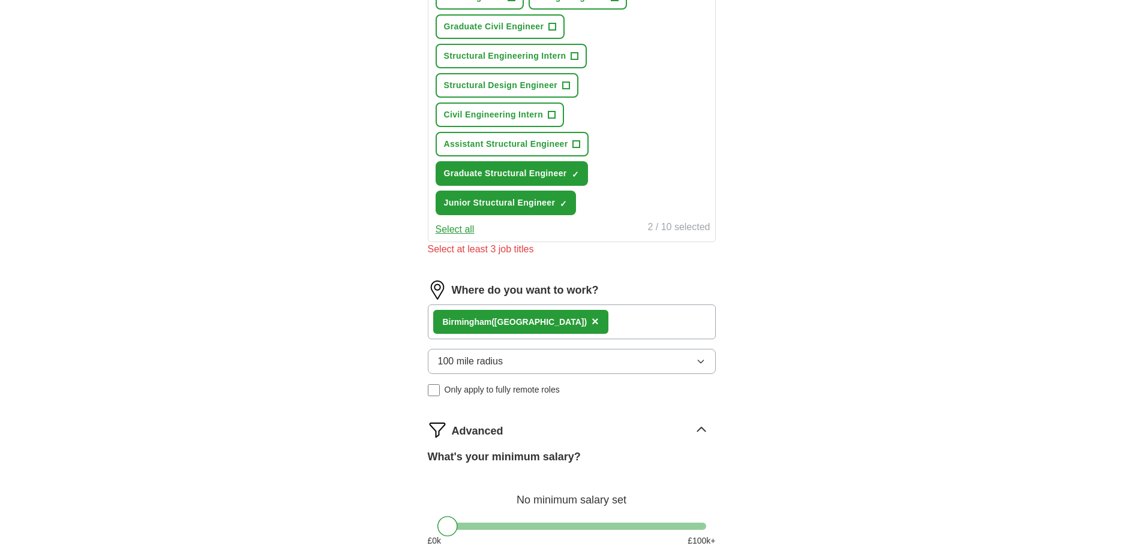
scroll to position [473, 0]
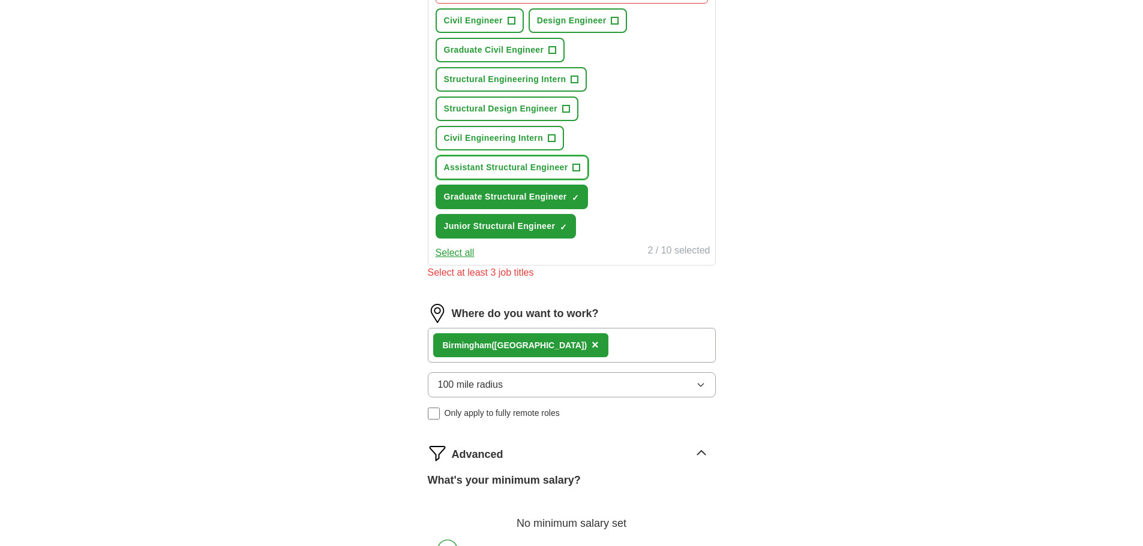
click at [506, 161] on span "Assistant Structural Engineer" at bounding box center [506, 167] width 124 height 13
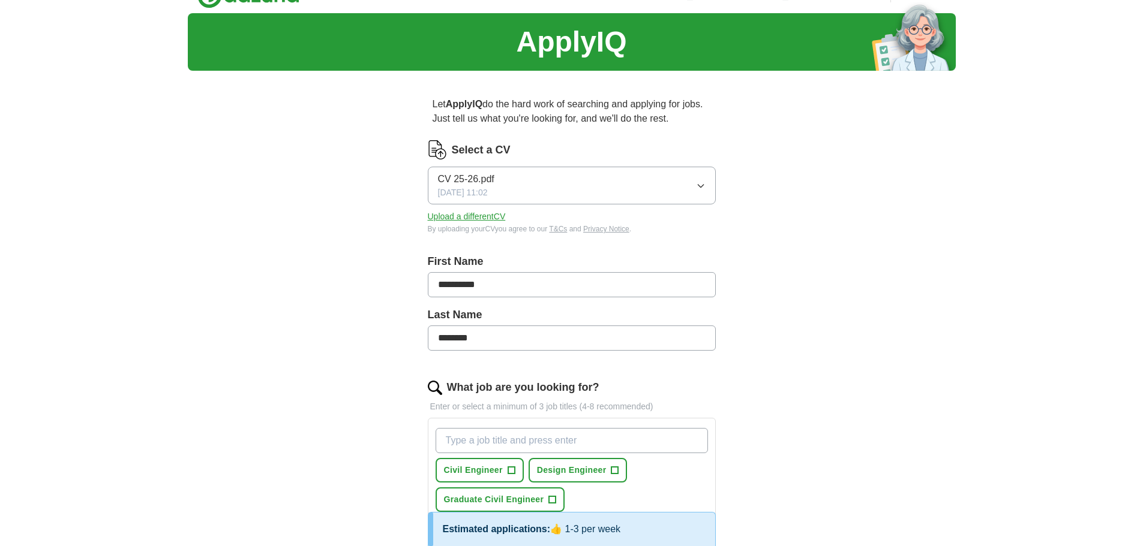
scroll to position [22, 0]
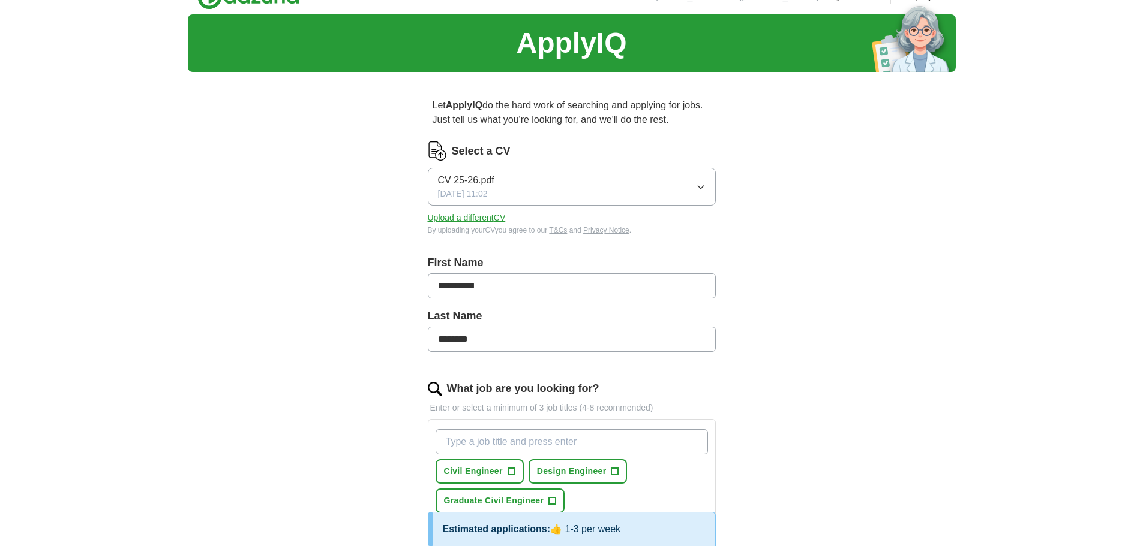
click at [692, 184] on button "CV 25-26.pdf [DATE] 11:02" at bounding box center [572, 187] width 288 height 38
click at [488, 188] on span "[DATE] 11:02" at bounding box center [463, 194] width 50 height 13
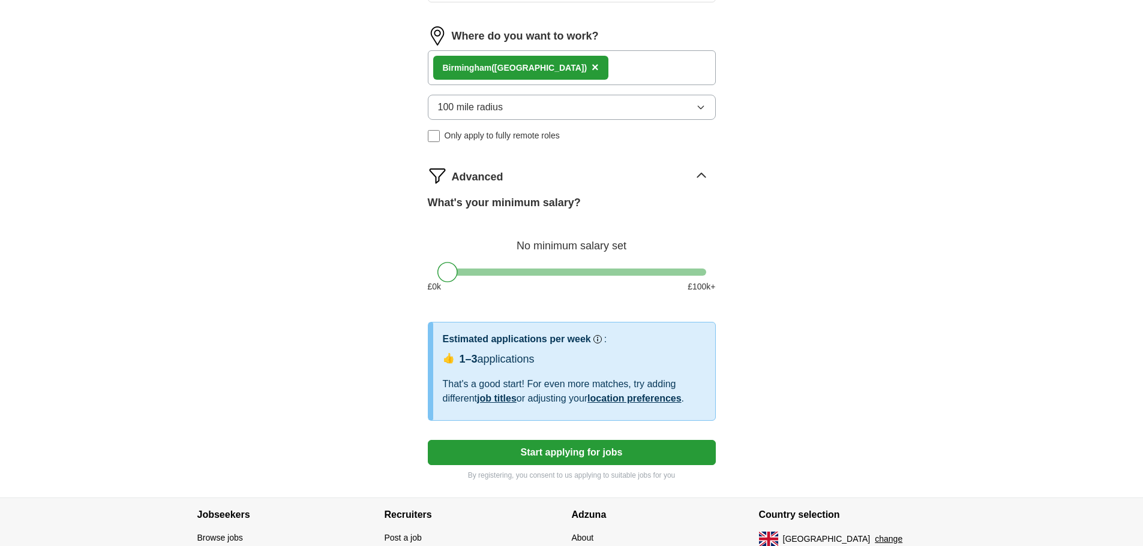
scroll to position [742, 0]
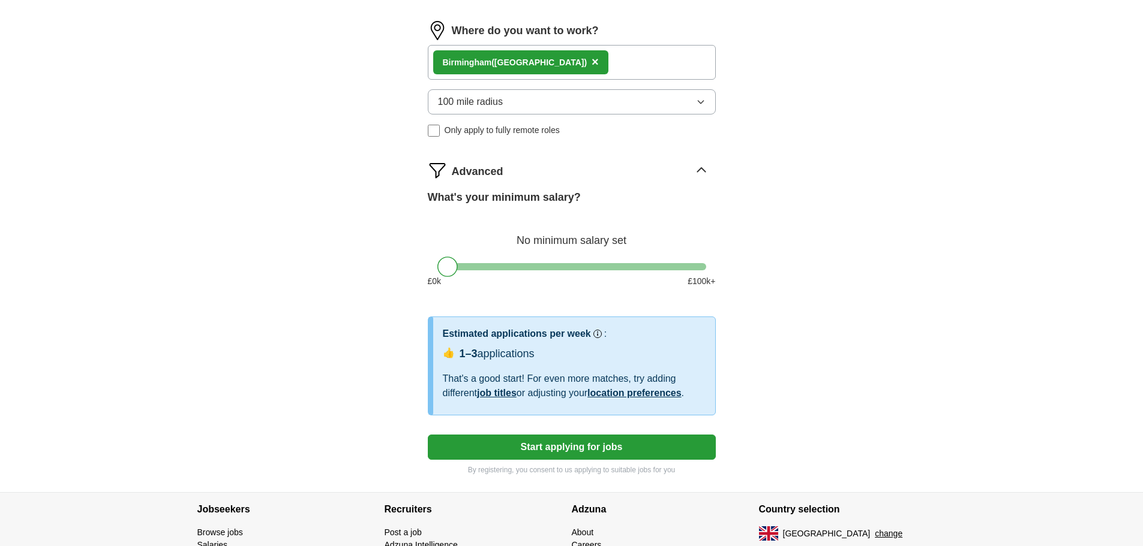
click at [570, 440] on button "Start applying for jobs" at bounding box center [572, 447] width 288 height 25
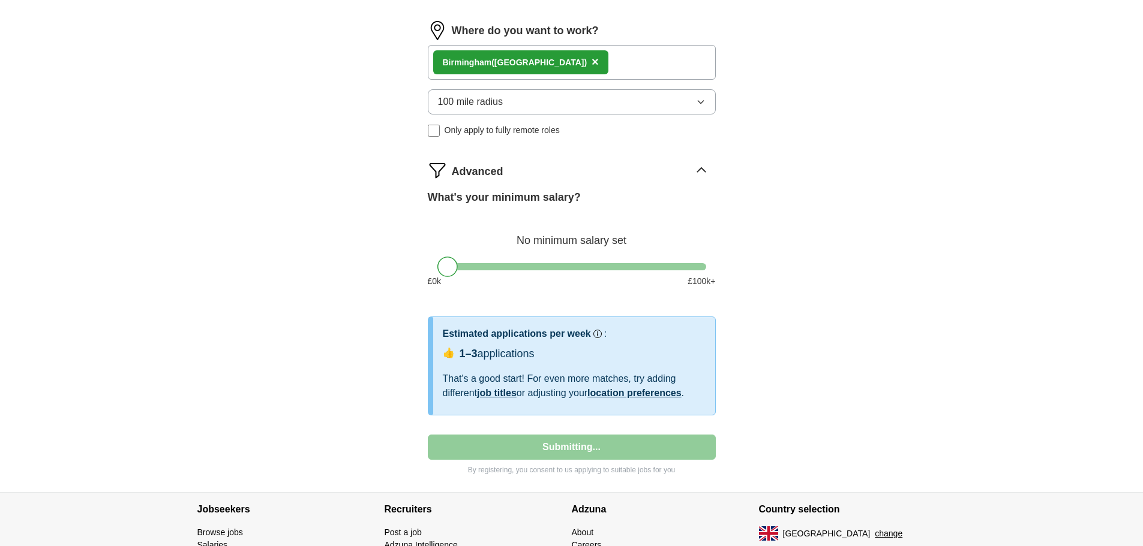
select select "**"
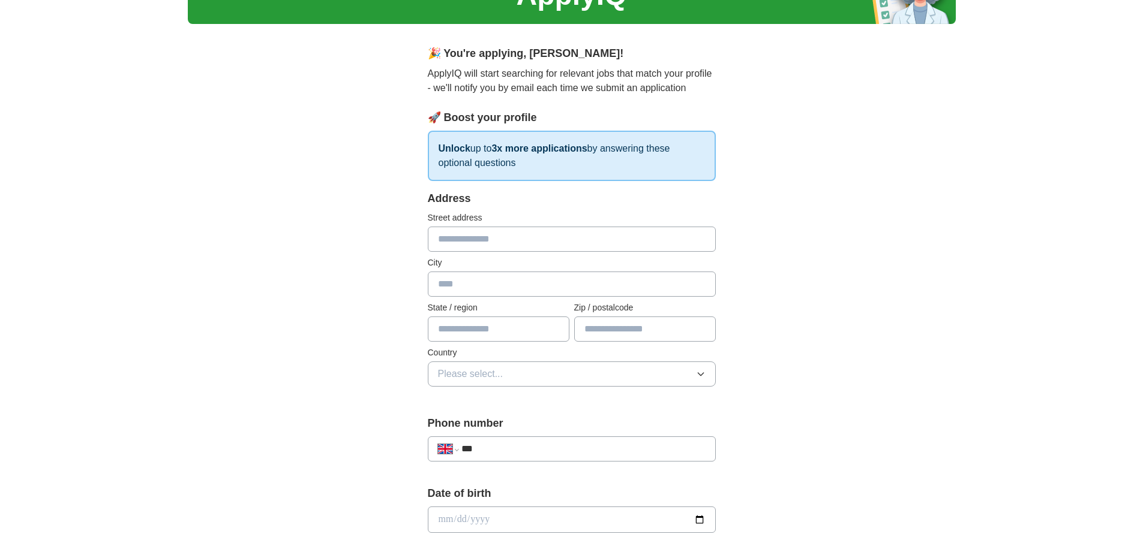
scroll to position [0, 0]
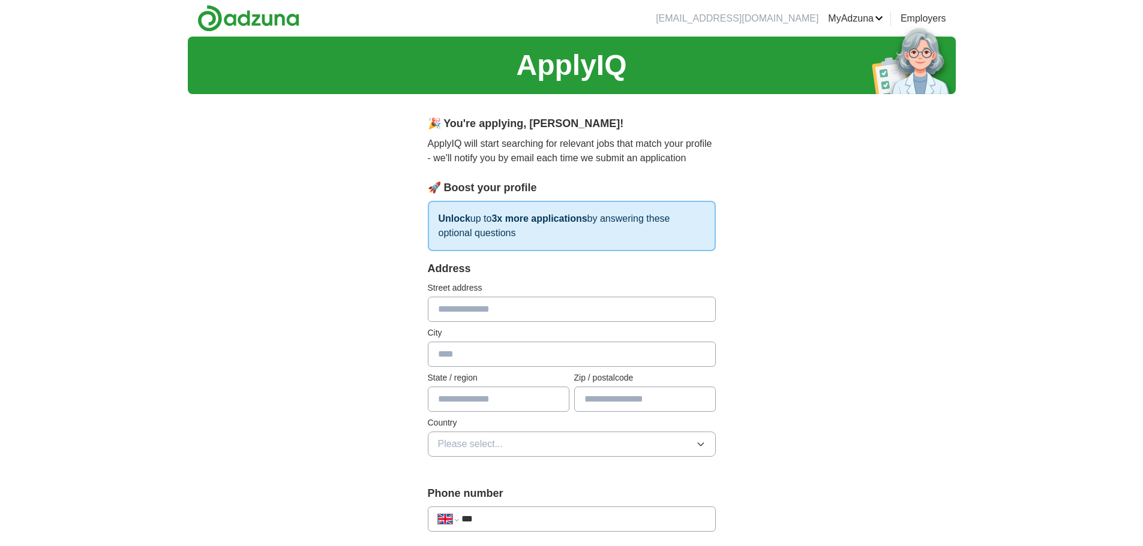
click at [481, 310] on input "text" at bounding box center [572, 309] width 288 height 25
type input "**********"
type input "*******"
click at [515, 399] on input "text" at bounding box center [499, 399] width 142 height 25
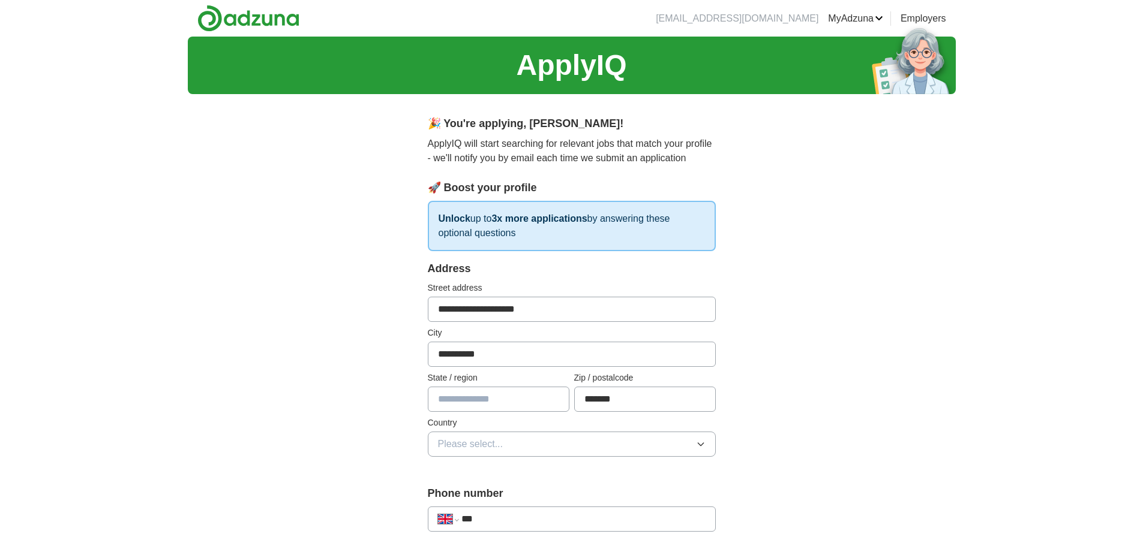
type input "**********"
click at [524, 439] on button "Please select..." at bounding box center [572, 444] width 288 height 25
click at [520, 472] on div "[GEOGRAPHIC_DATA]" at bounding box center [572, 472] width 268 height 14
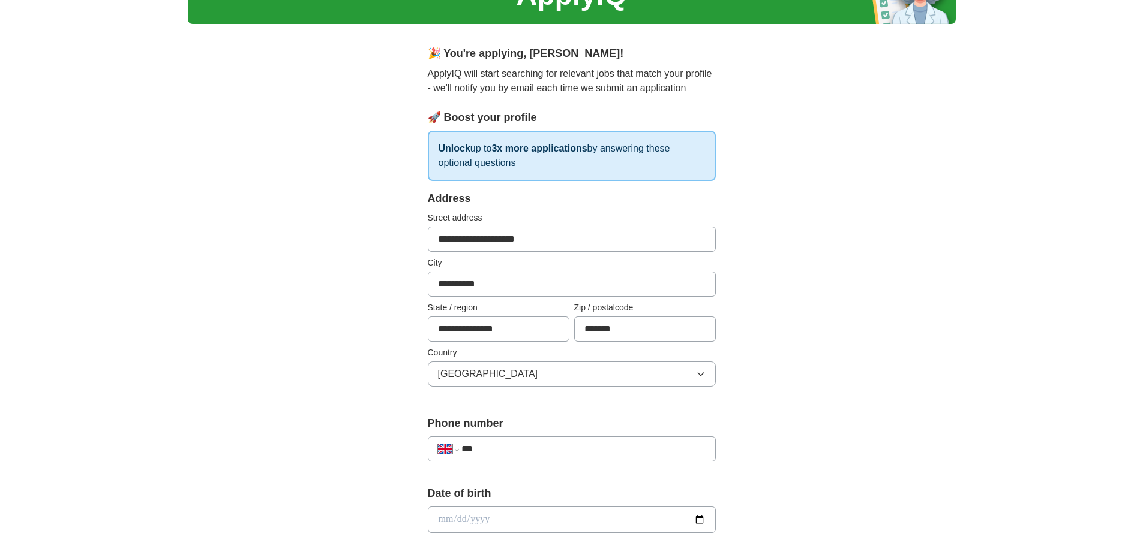
scroll to position [160, 0]
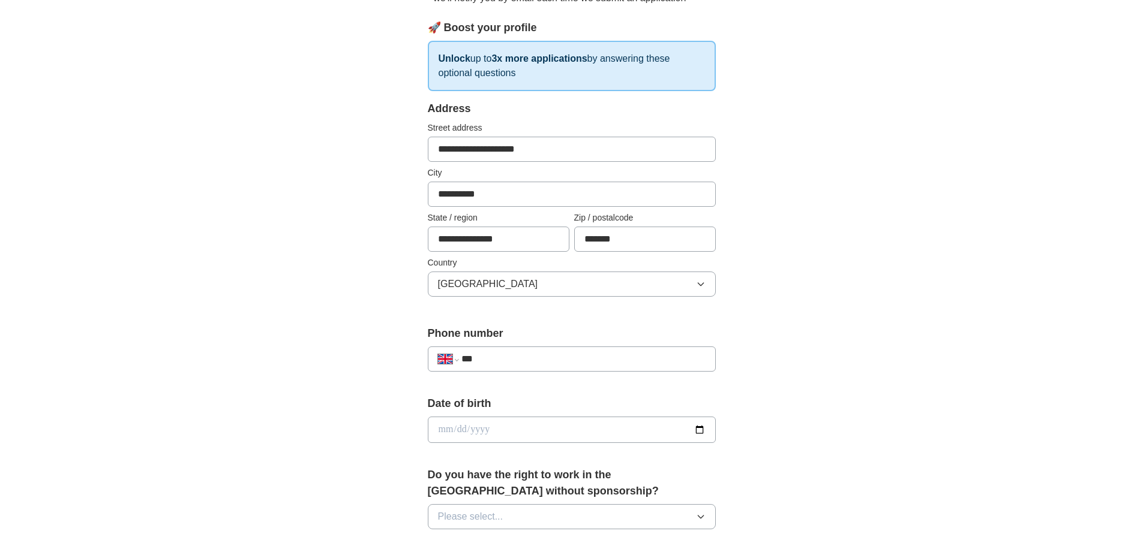
click at [504, 357] on input "***" at bounding box center [583, 359] width 244 height 14
type input "**********"
click at [542, 428] on input "date" at bounding box center [572, 430] width 288 height 26
type input "**********"
click at [340, 321] on div "**********" at bounding box center [572, 414] width 768 height 1076
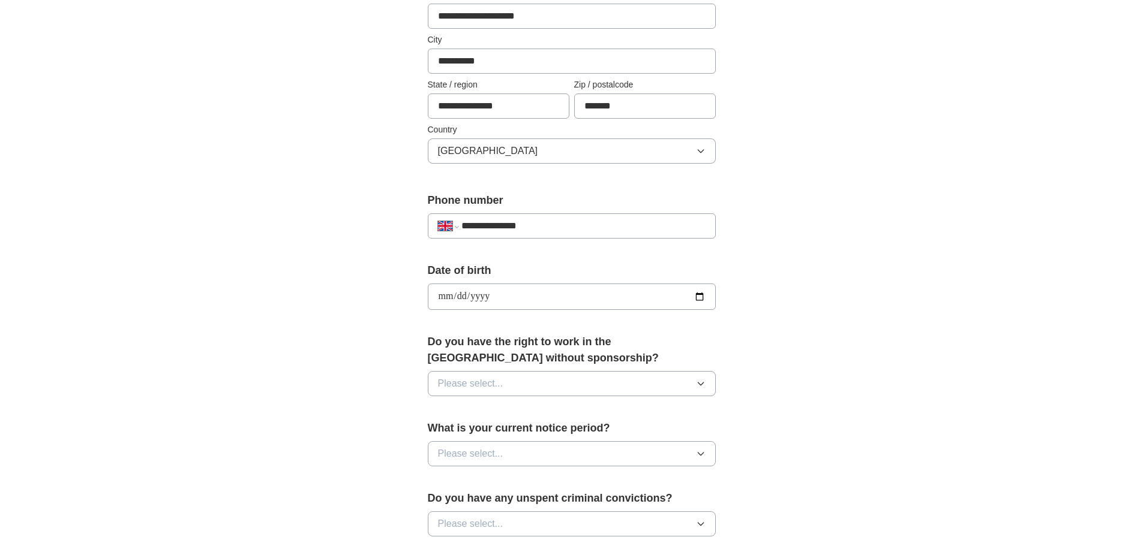
scroll to position [320, 0]
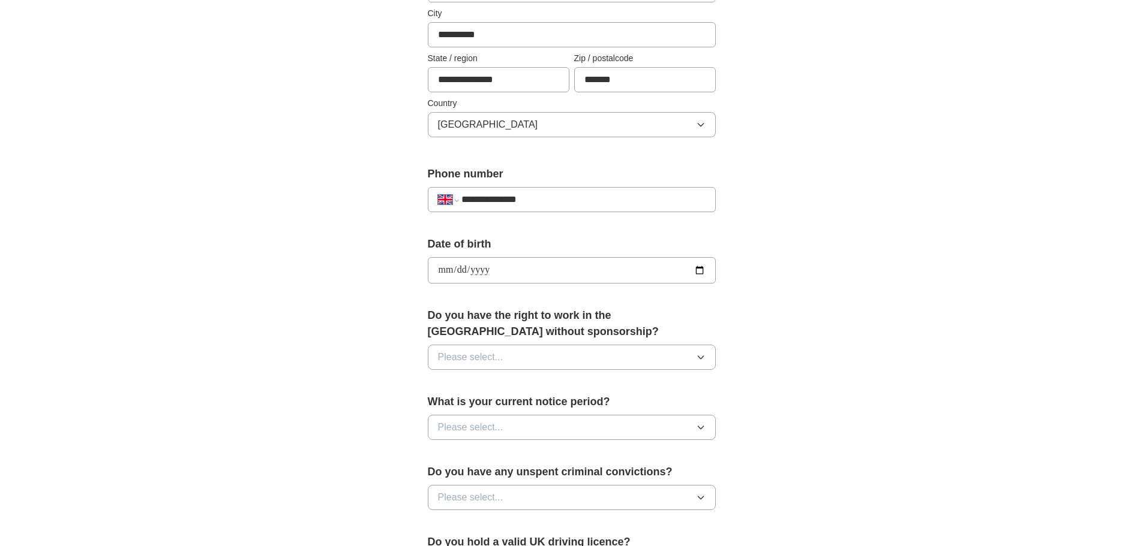
click at [491, 361] on span "Please select..." at bounding box center [470, 357] width 65 height 14
drag, startPoint x: 480, startPoint y: 408, endPoint x: 485, endPoint y: 382, distance: 26.2
click at [485, 382] on ul "Yes No" at bounding box center [572, 398] width 288 height 50
click at [485, 382] on div "Yes" at bounding box center [572, 385] width 268 height 14
click at [486, 421] on span "Please select..." at bounding box center [470, 427] width 65 height 14
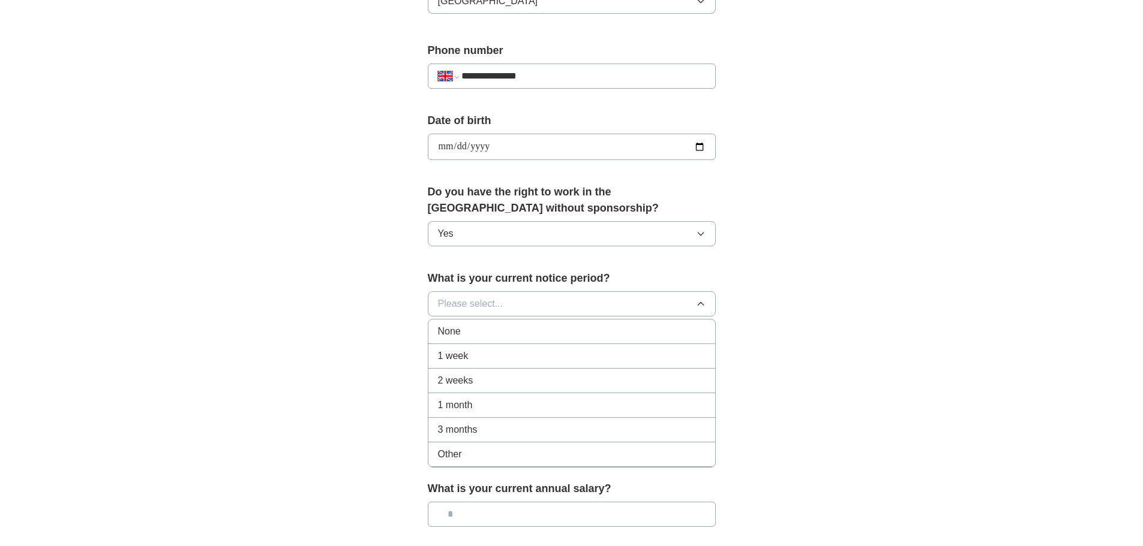
scroll to position [480, 0]
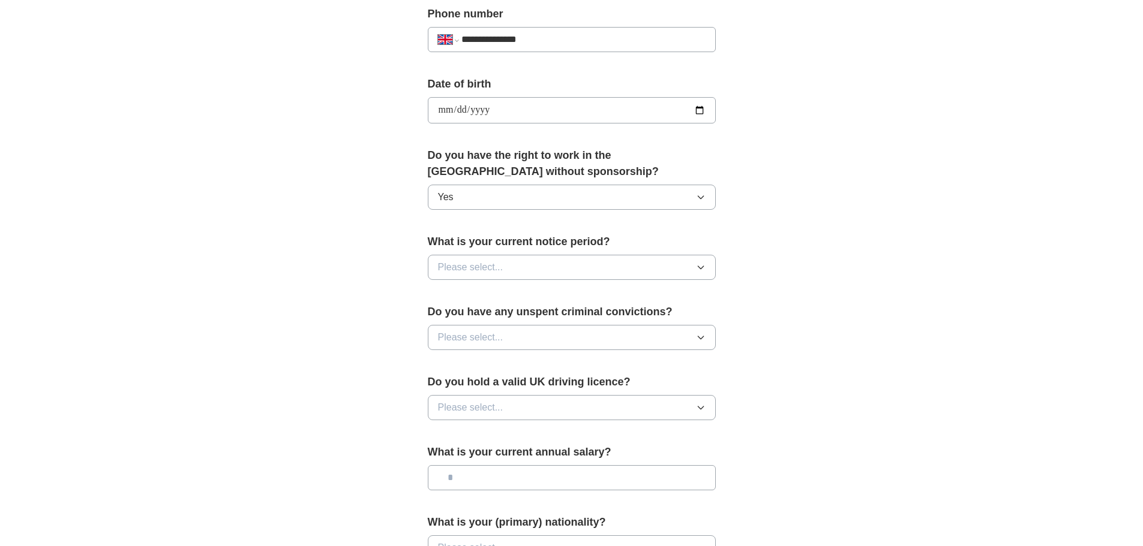
click at [409, 350] on div "**********" at bounding box center [572, 128] width 384 height 1009
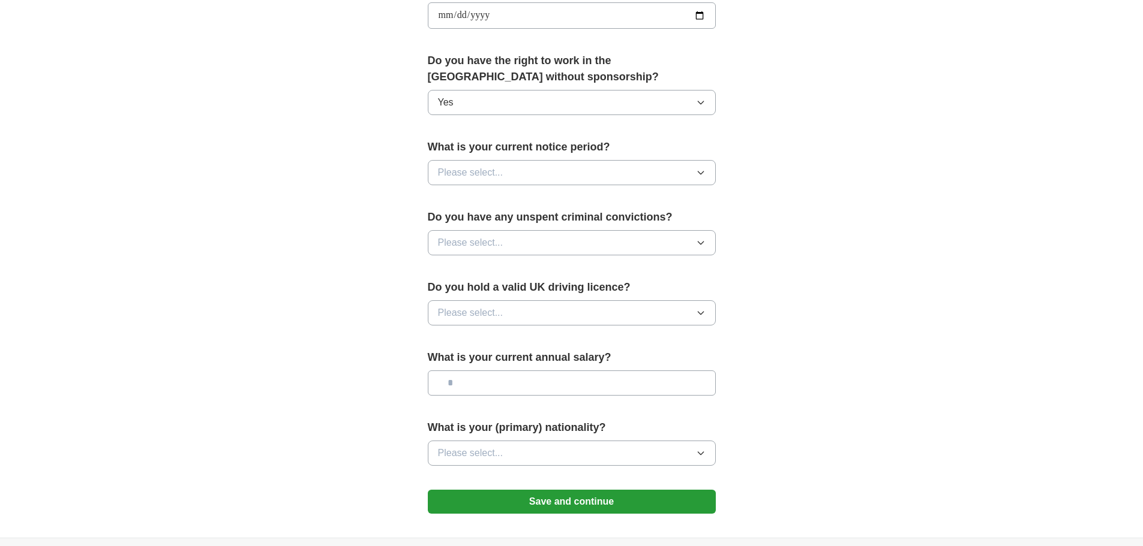
scroll to position [540, 0]
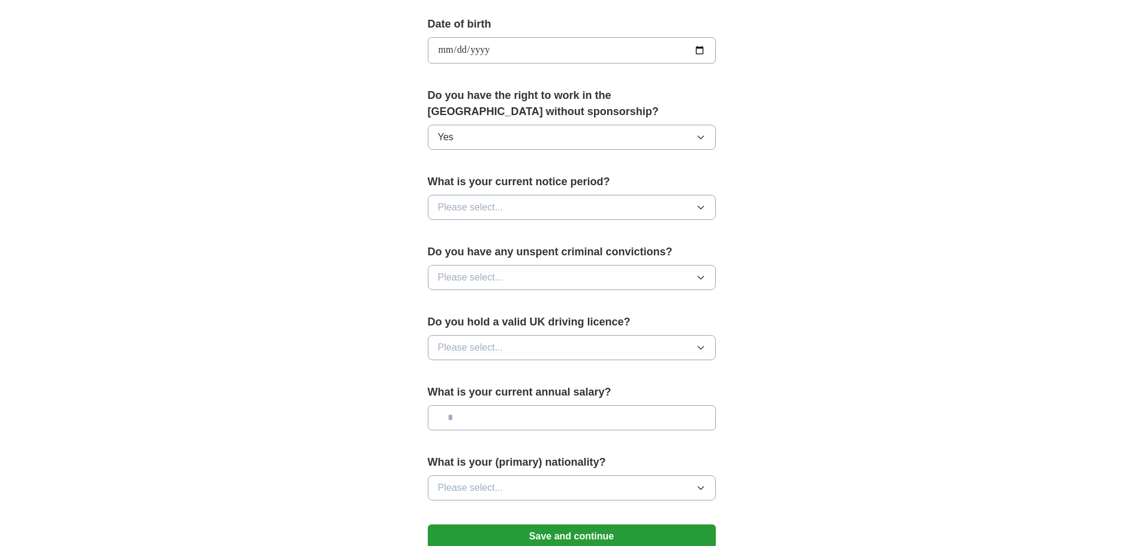
click at [492, 212] on span "Please select..." at bounding box center [470, 207] width 65 height 14
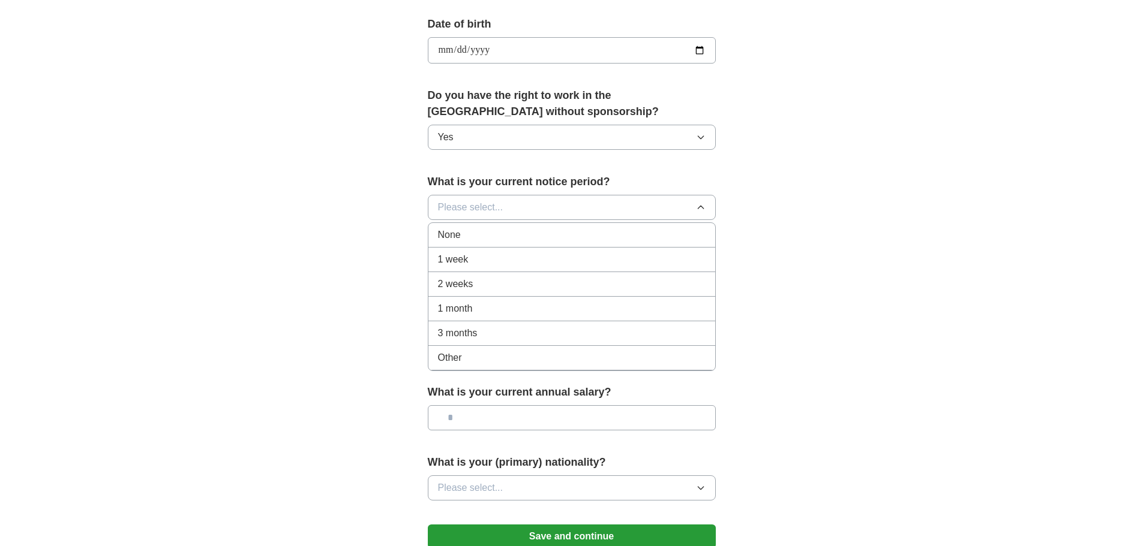
click at [365, 217] on div "**********" at bounding box center [572, 35] width 768 height 1076
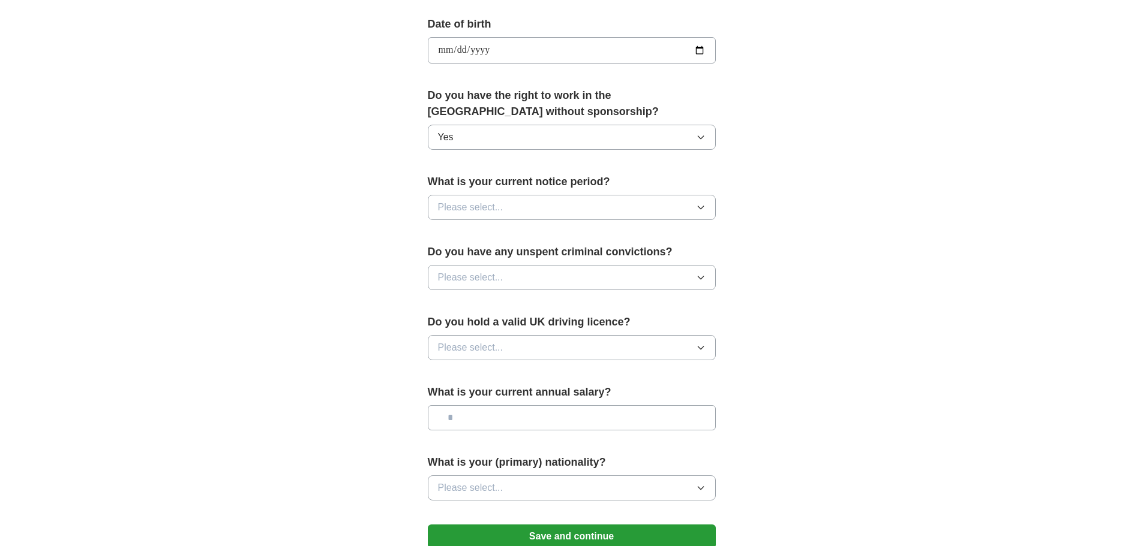
click at [440, 203] on span "Please select..." at bounding box center [470, 207] width 65 height 14
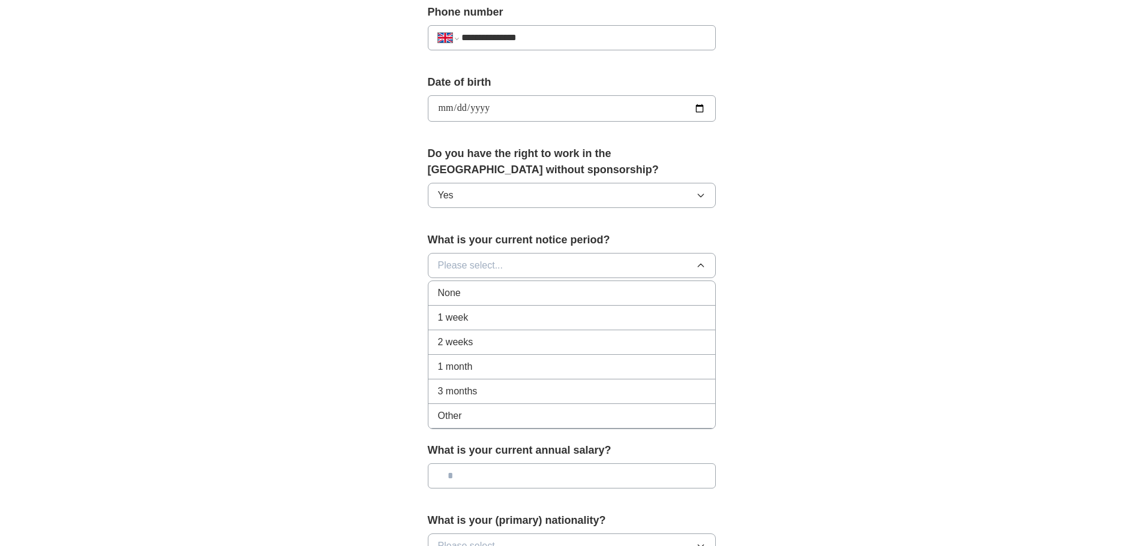
scroll to position [460, 0]
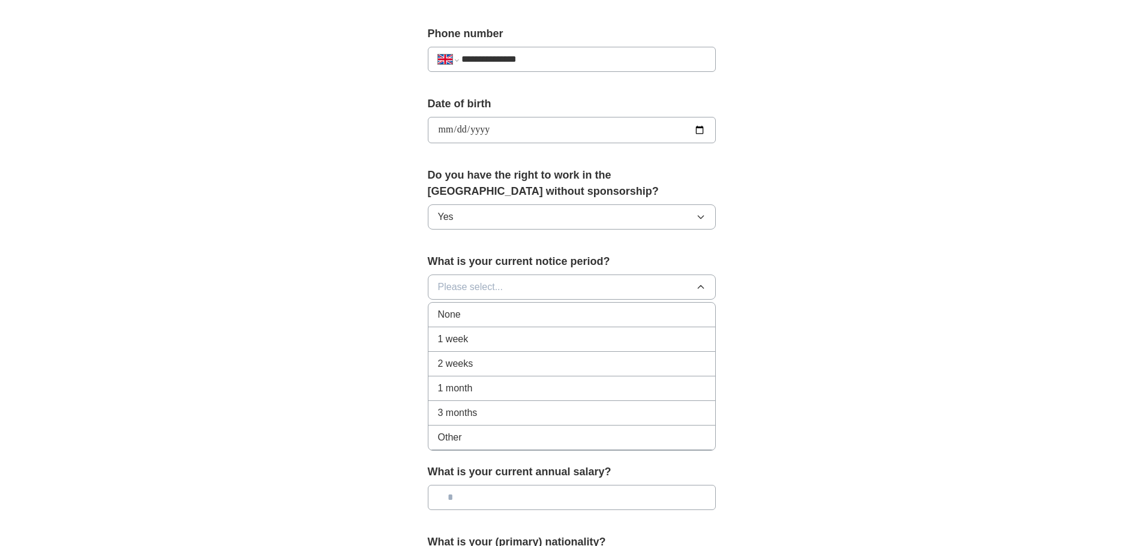
click at [498, 190] on label "Do you have the right to work in the [GEOGRAPHIC_DATA] without sponsorship?" at bounding box center [572, 183] width 288 height 32
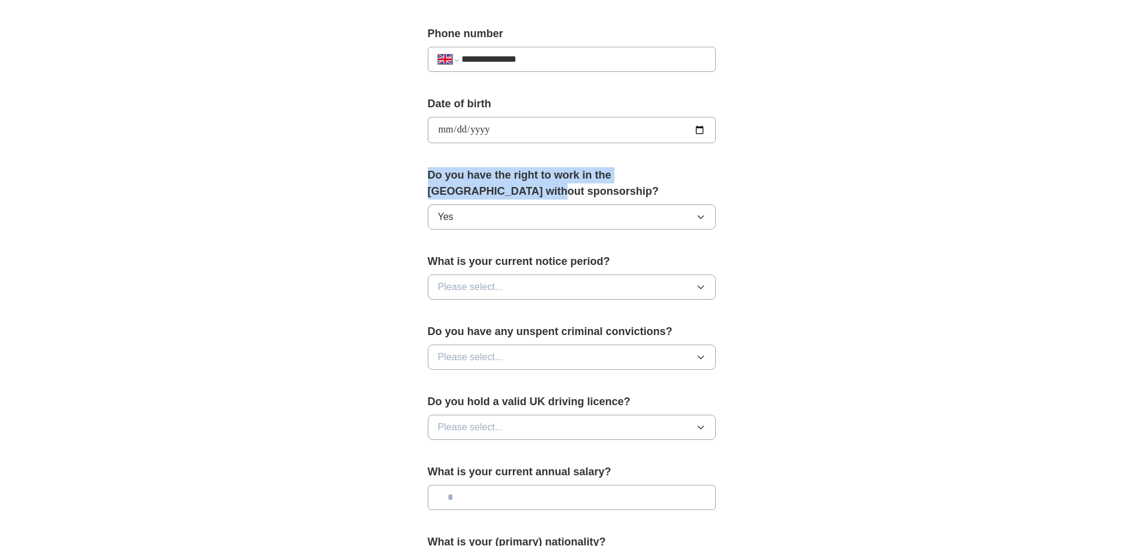
drag, startPoint x: 493, startPoint y: 189, endPoint x: 426, endPoint y: 173, distance: 68.5
click at [426, 173] on div "**********" at bounding box center [572, 148] width 384 height 1009
click at [426, 172] on div "**********" at bounding box center [572, 148] width 384 height 1009
drag, startPoint x: 430, startPoint y: 173, endPoint x: 498, endPoint y: 195, distance: 71.9
click at [498, 195] on label "Do you have the right to work in the [GEOGRAPHIC_DATA] without sponsorship?" at bounding box center [572, 183] width 288 height 32
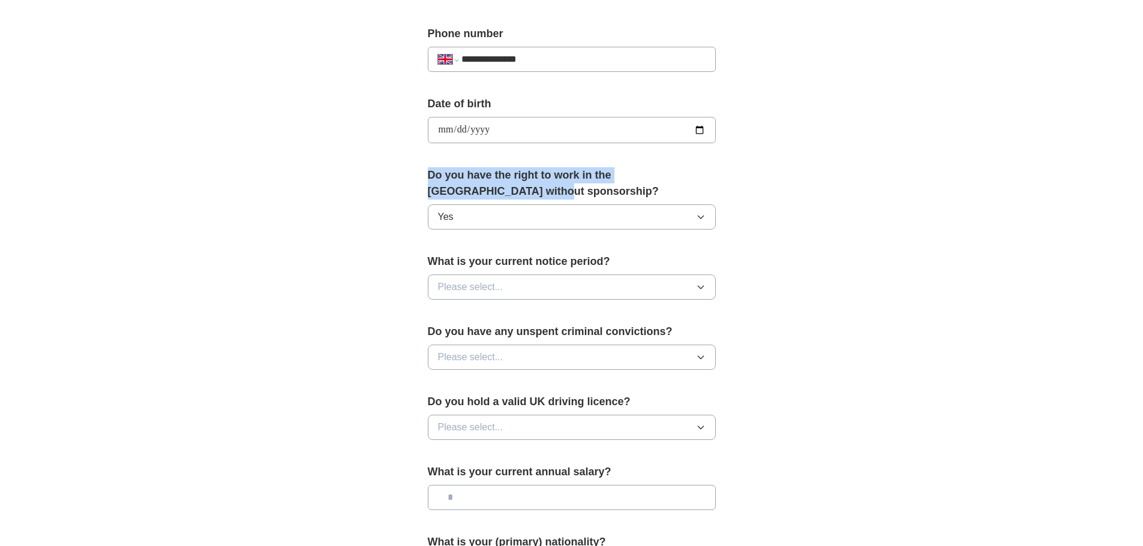
copy label "Do you have the right to work in the [GEOGRAPHIC_DATA] without sponsorship?"
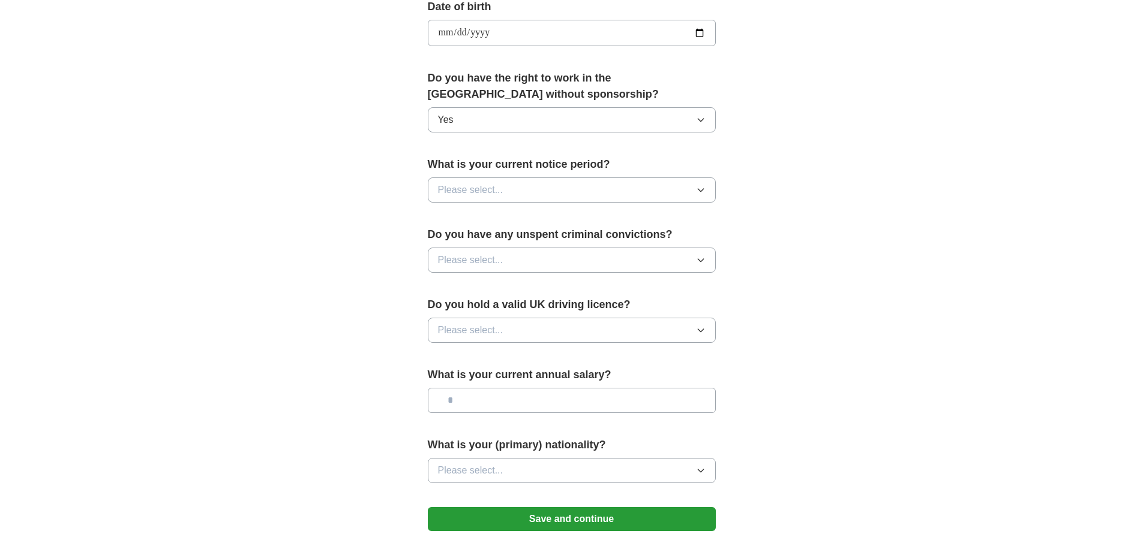
scroll to position [560, 0]
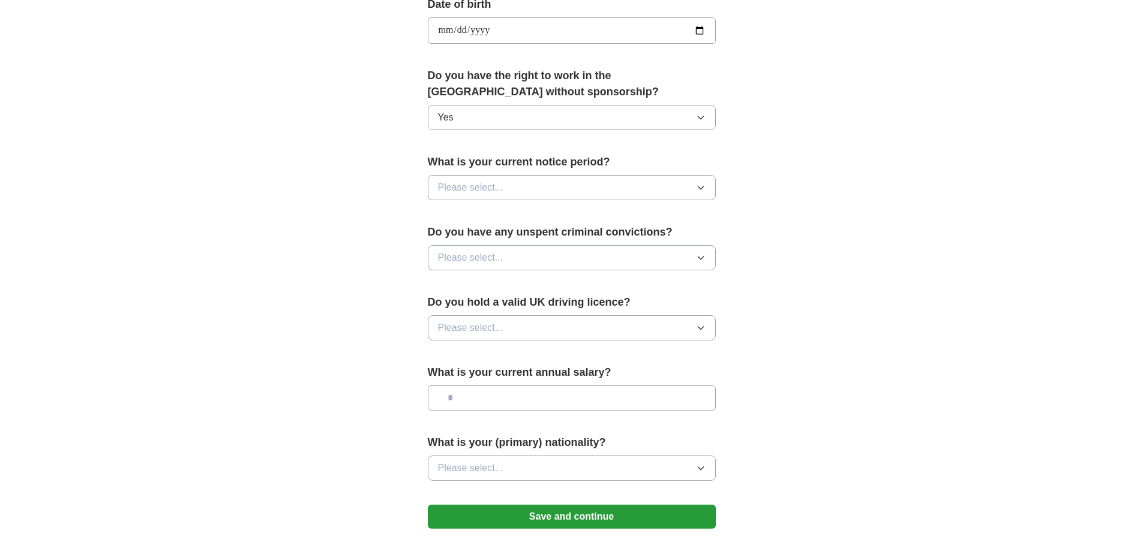
click at [539, 193] on button "Please select..." at bounding box center [572, 187] width 288 height 25
drag, startPoint x: 305, startPoint y: 305, endPoint x: 310, endPoint y: 316, distance: 11.6
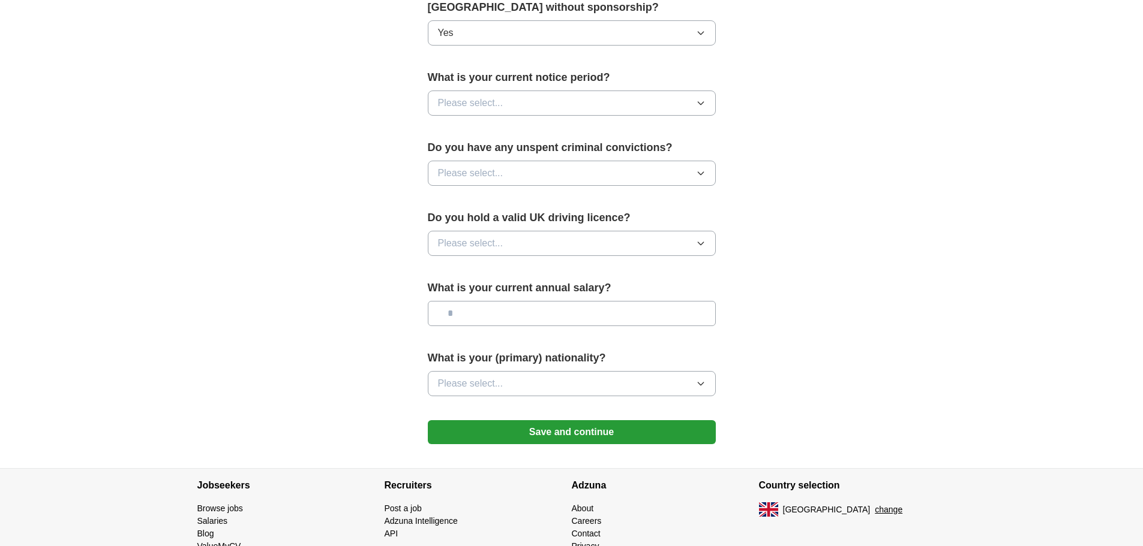
scroll to position [620, 0]
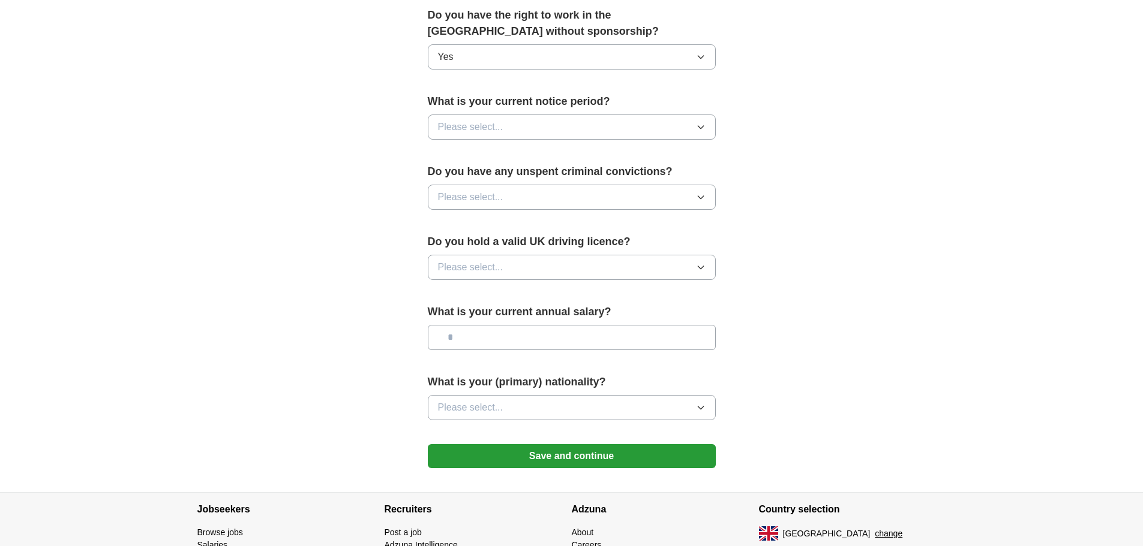
click at [447, 129] on span "Please select..." at bounding box center [470, 127] width 65 height 14
click at [453, 149] on span "None" at bounding box center [449, 155] width 23 height 14
click at [483, 200] on span "Please select..." at bounding box center [470, 197] width 65 height 14
click at [479, 250] on div "No" at bounding box center [572, 249] width 268 height 14
click at [472, 265] on span "Please select..." at bounding box center [470, 267] width 65 height 14
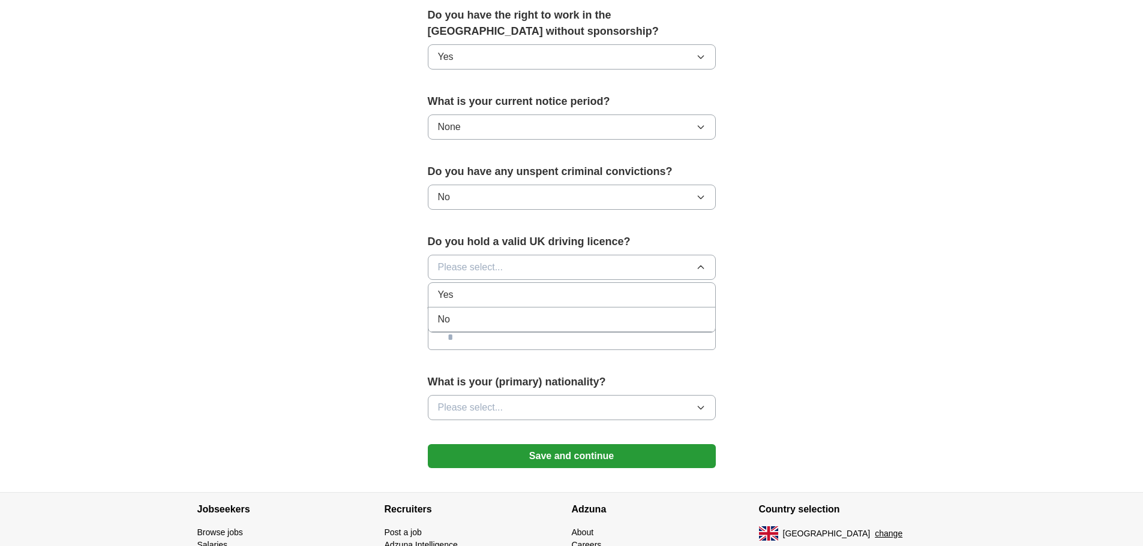
click at [468, 320] on div "No" at bounding box center [572, 320] width 268 height 14
click at [467, 338] on input "text" at bounding box center [572, 337] width 288 height 25
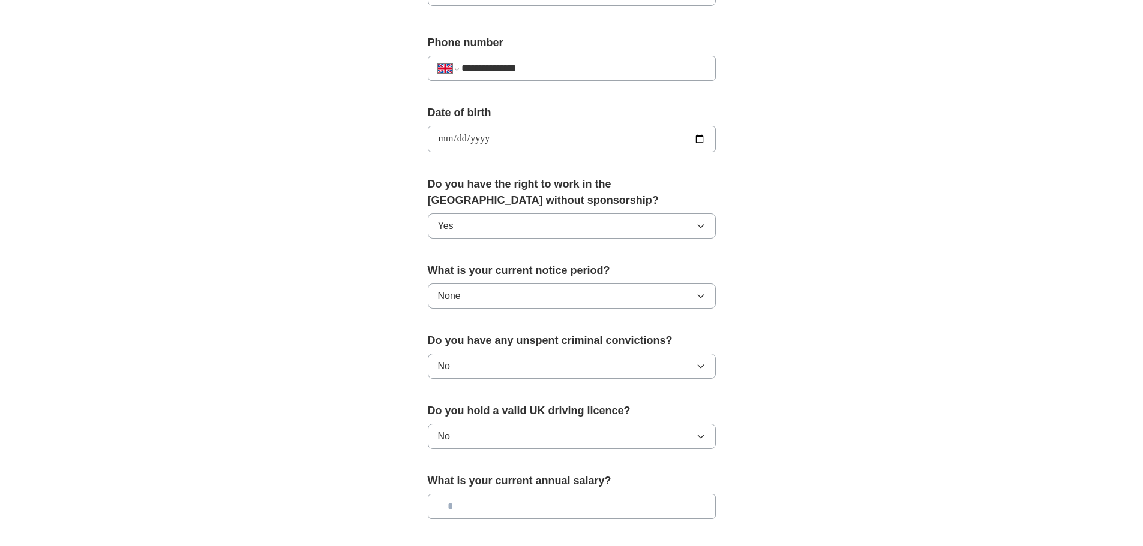
scroll to position [700, 0]
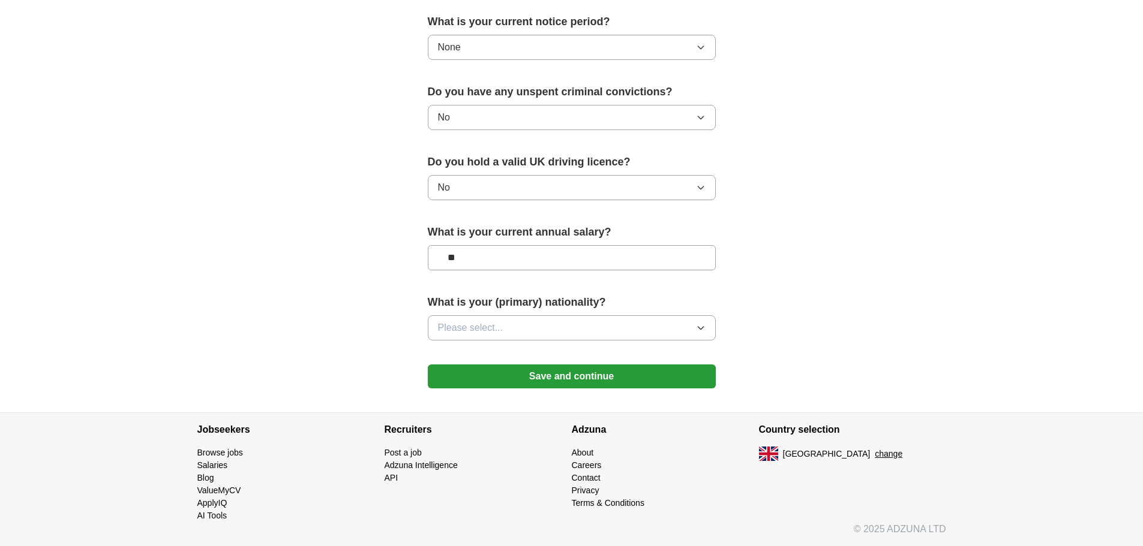
type input "**"
click at [471, 322] on span "Please select..." at bounding box center [470, 328] width 65 height 14
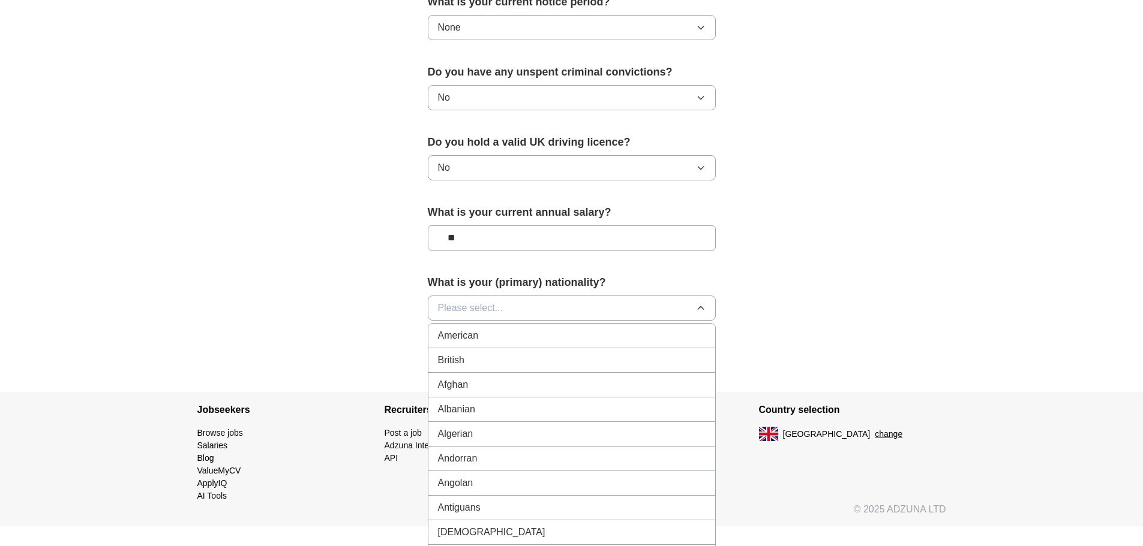
scroll to position [737, 0]
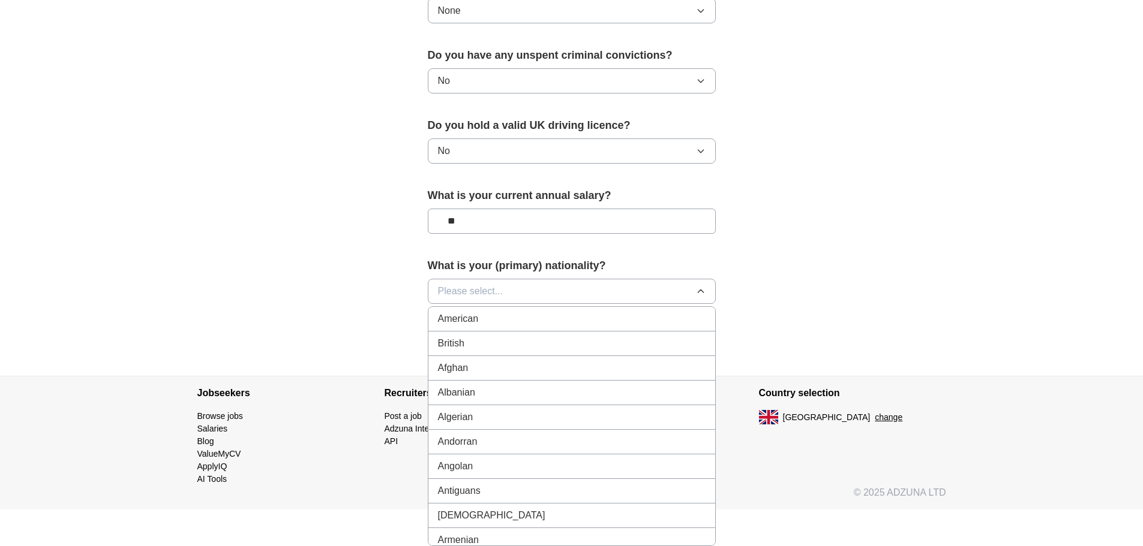
click at [485, 292] on span "Please select..." at bounding box center [470, 291] width 65 height 14
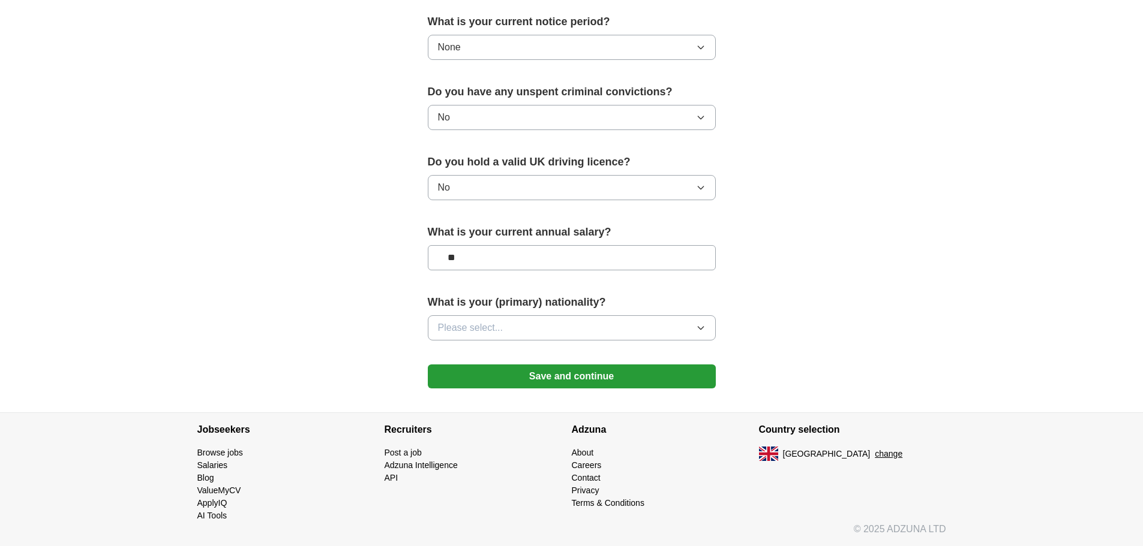
click at [476, 329] on span "Please select..." at bounding box center [470, 328] width 65 height 14
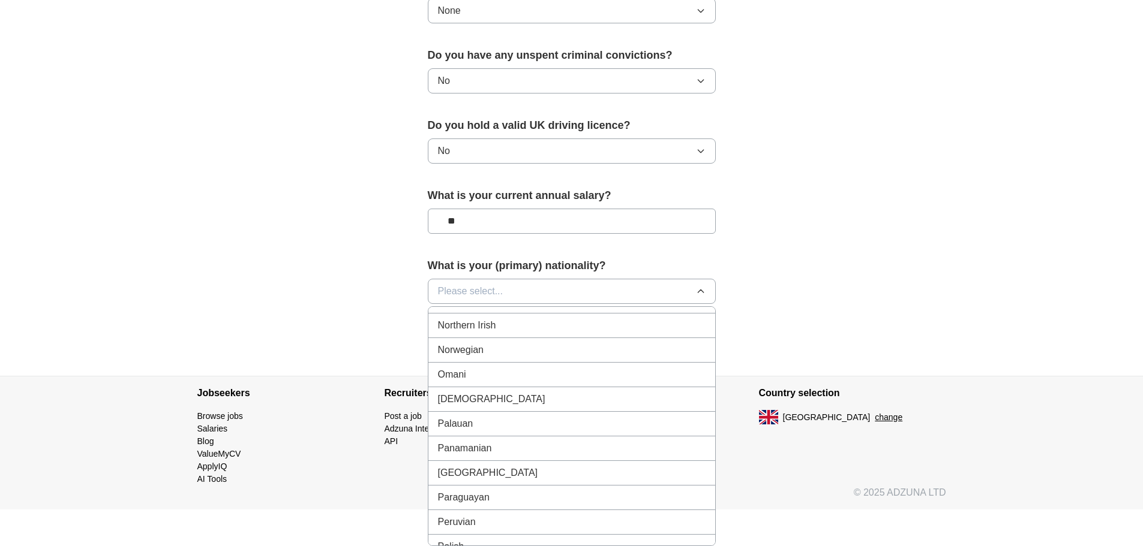
scroll to position [3279, 0]
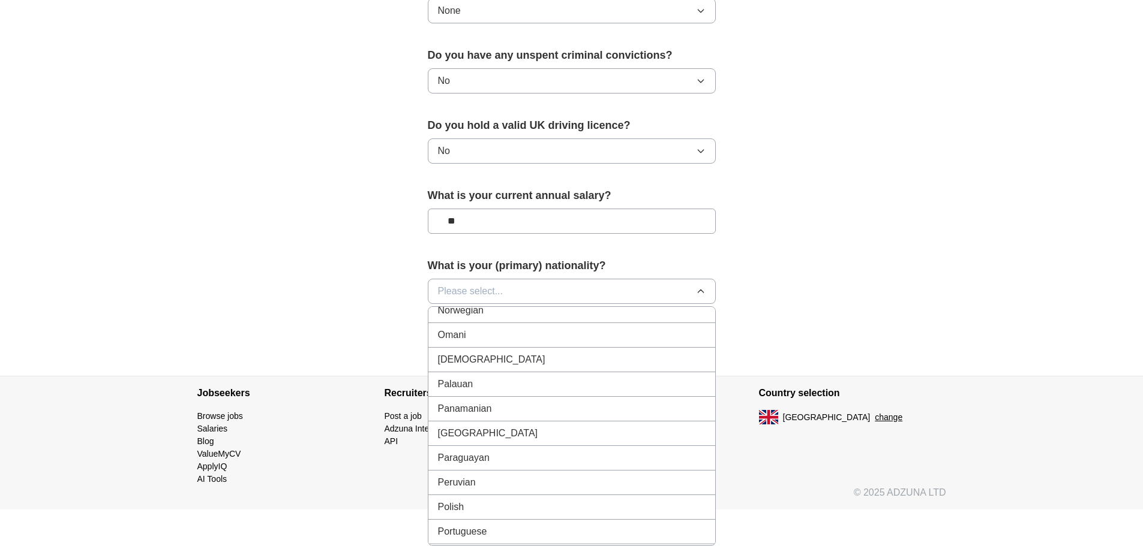
click at [475, 338] on div "Omani" at bounding box center [572, 335] width 268 height 14
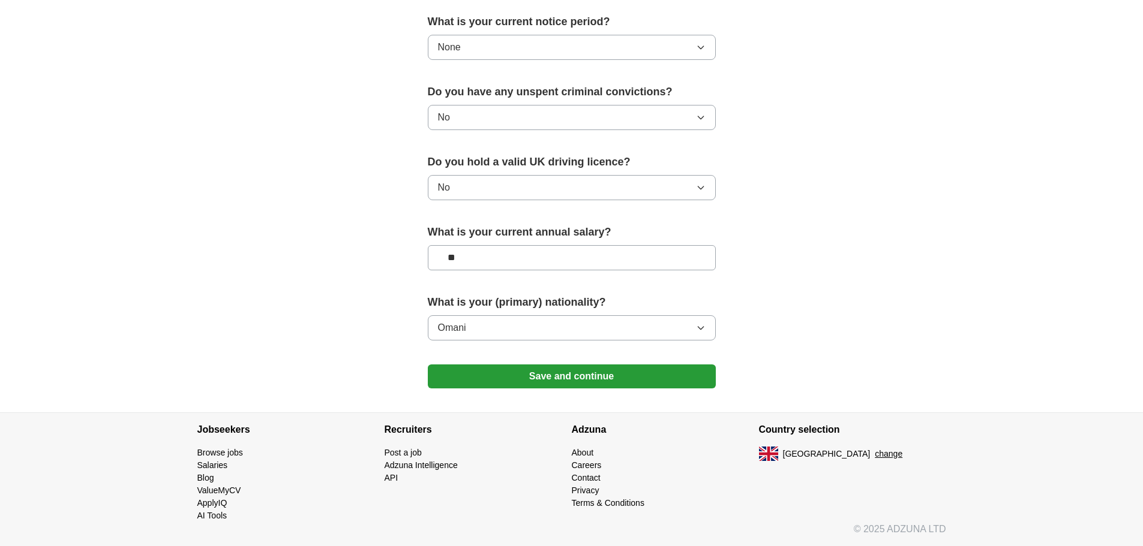
scroll to position [700, 0]
click at [530, 382] on button "Save and continue" at bounding box center [572, 377] width 288 height 24
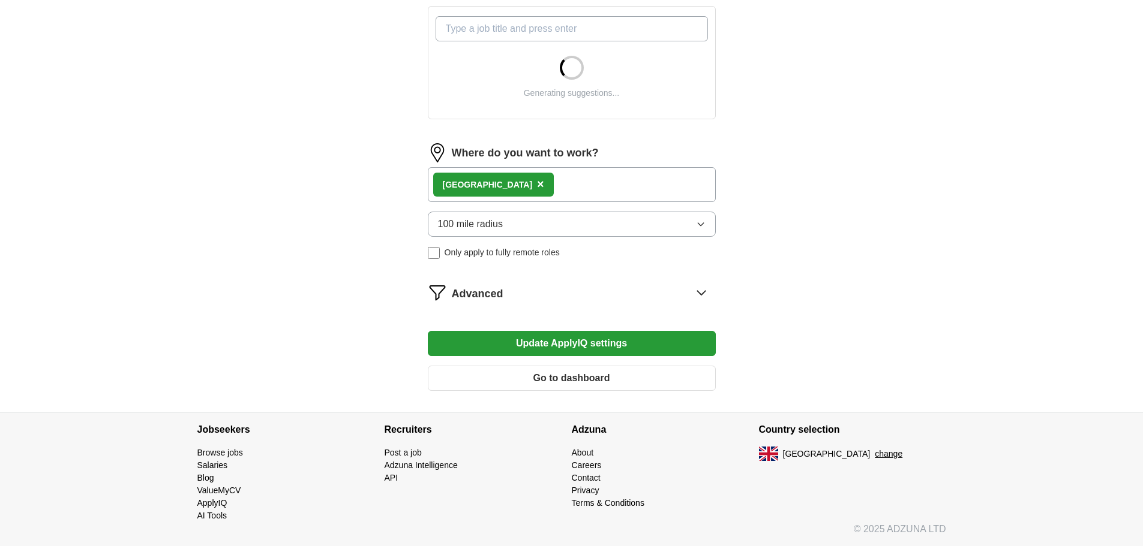
scroll to position [356, 0]
